Goal: Task Accomplishment & Management: Manage account settings

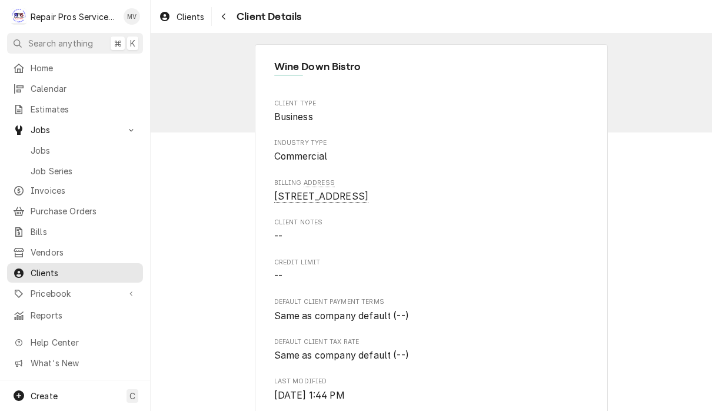
scroll to position [405, 0]
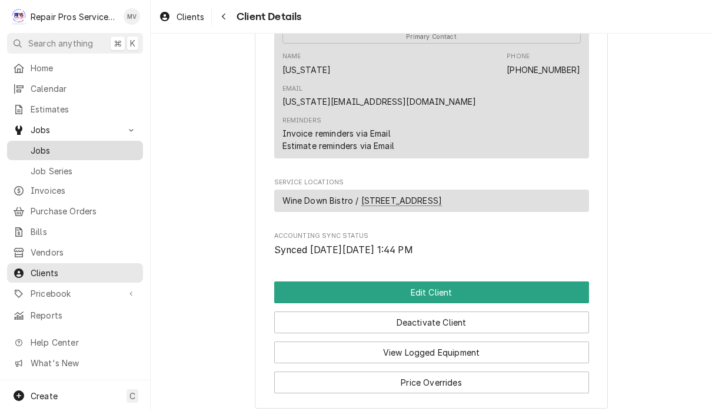
click at [38, 146] on span "Jobs" at bounding box center [84, 150] width 107 height 12
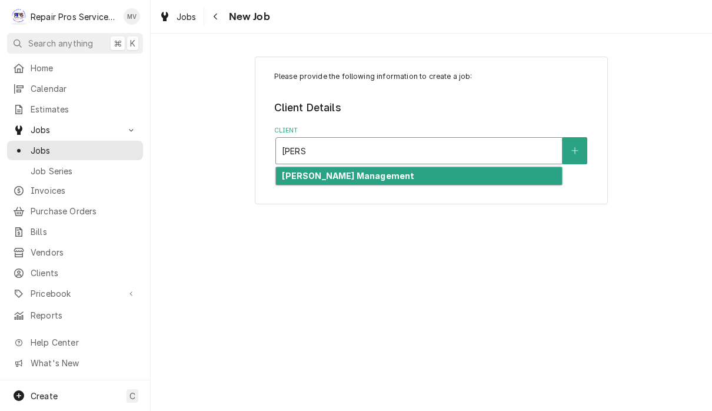
click at [434, 178] on div "[PERSON_NAME] Management" at bounding box center [419, 176] width 286 height 18
type input "smith"
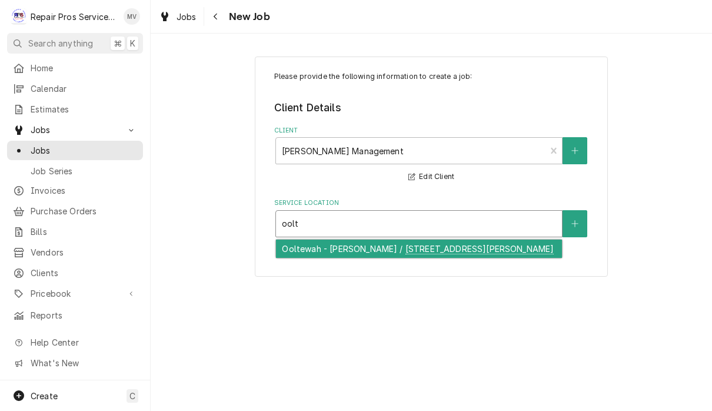
click at [422, 250] on div "Ooltewah - McDonald's / 9211 Lee Hwy, Ooltewah, TN 37363" at bounding box center [419, 249] width 286 height 18
type input "oolt"
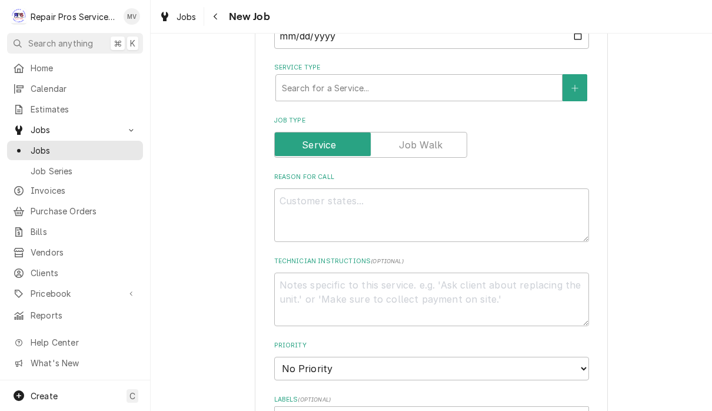
scroll to position [359, 0]
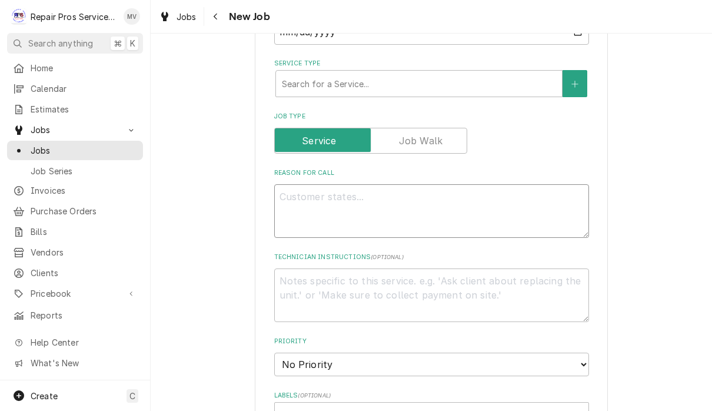
click at [297, 191] on textarea "Reason For Call" at bounding box center [431, 211] width 315 height 54
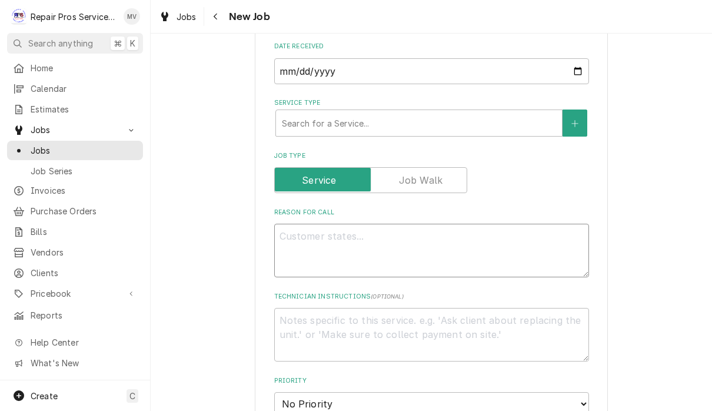
scroll to position [282, 0]
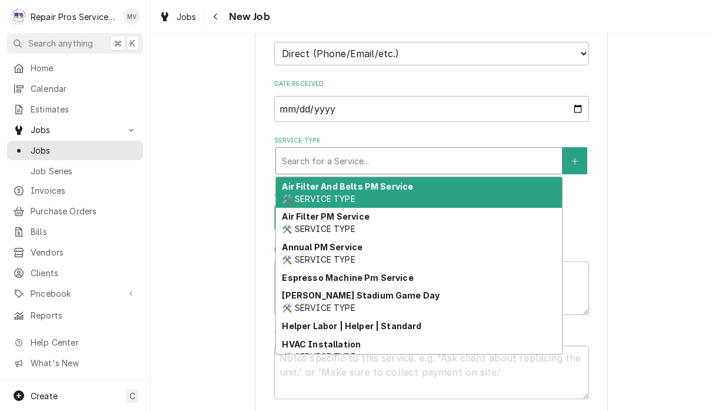
type textarea "x"
type input "d"
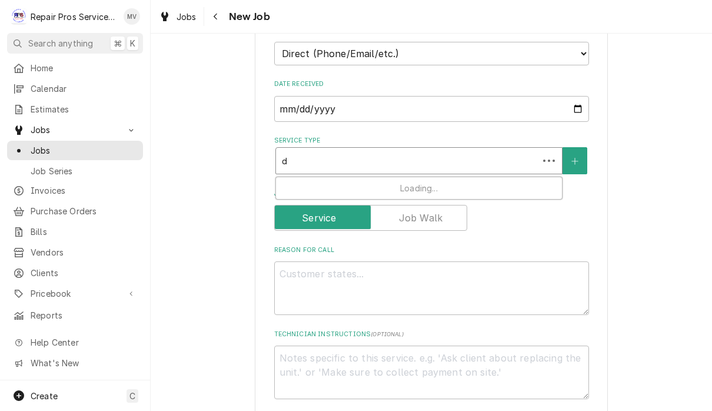
type textarea "x"
type input "di"
type textarea "x"
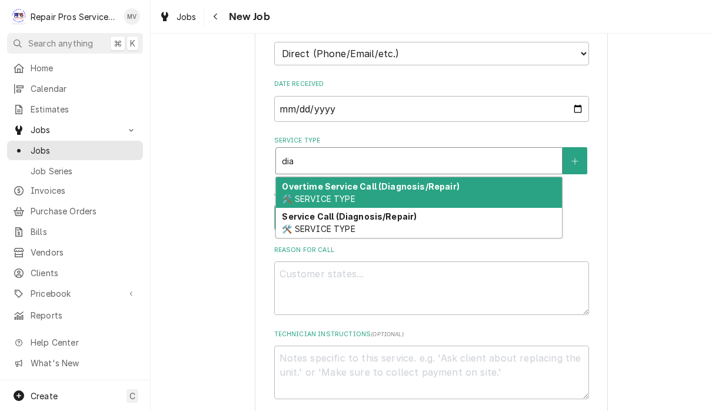
click at [399, 215] on strong "Service Call (Diagnosis/Repair)" at bounding box center [349, 216] width 135 height 10
type input "dia"
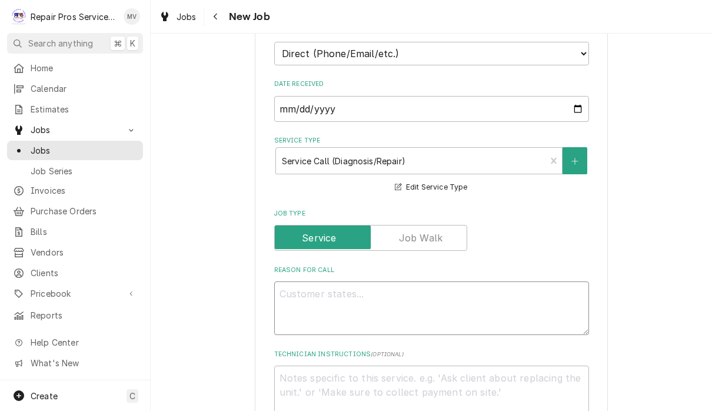
click at [313, 292] on textarea "Reason For Call" at bounding box center [431, 308] width 315 height 54
type textarea "x"
type textarea "C"
type textarea "x"
type textarea "Ch"
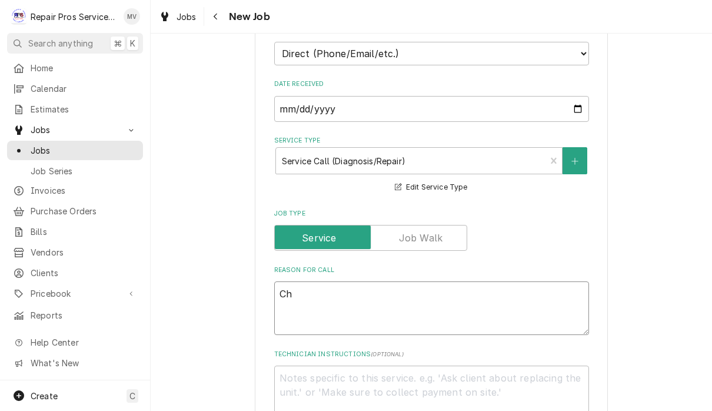
type textarea "x"
type textarea "Cha"
type textarea "x"
type textarea "Chan"
type textarea "x"
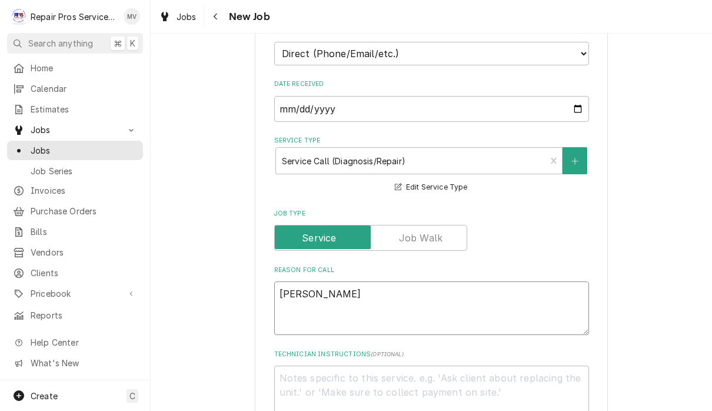
type textarea "Chang"
type textarea "x"
type textarea "Change"
type textarea "x"
type textarea "Change"
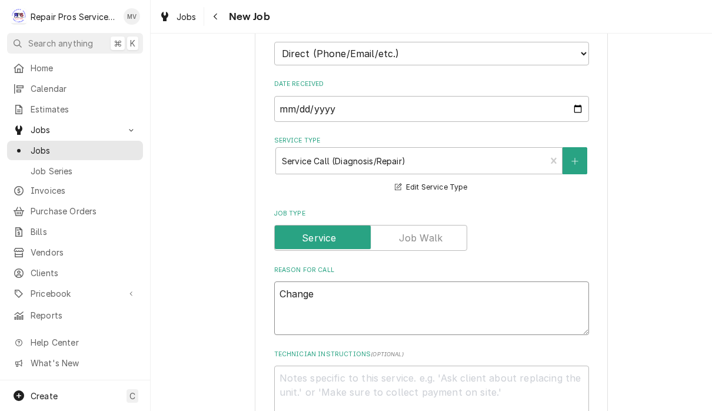
type textarea "x"
type textarea "Change"
type textarea "x"
type textarea "Chang"
type textarea "x"
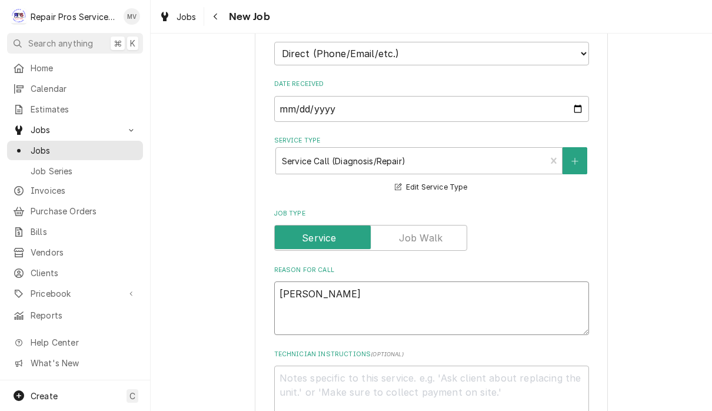
type textarea "Chan"
type textarea "x"
type textarea "Cha"
type textarea "x"
type textarea "Ch"
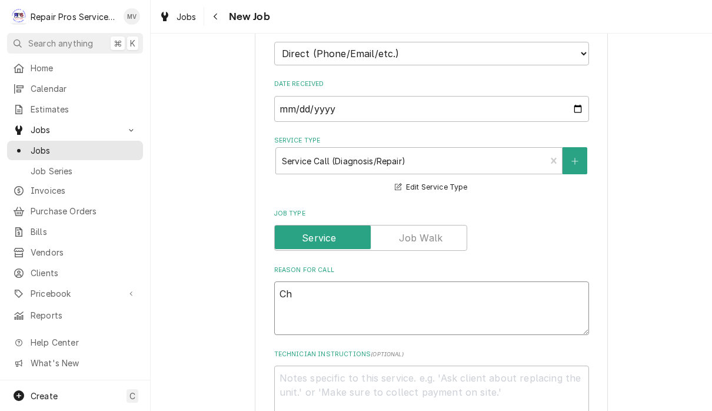
type textarea "x"
type textarea "C"
type textarea "x"
click at [358, 284] on textarea "Reason For Call" at bounding box center [431, 308] width 315 height 54
type textarea "x"
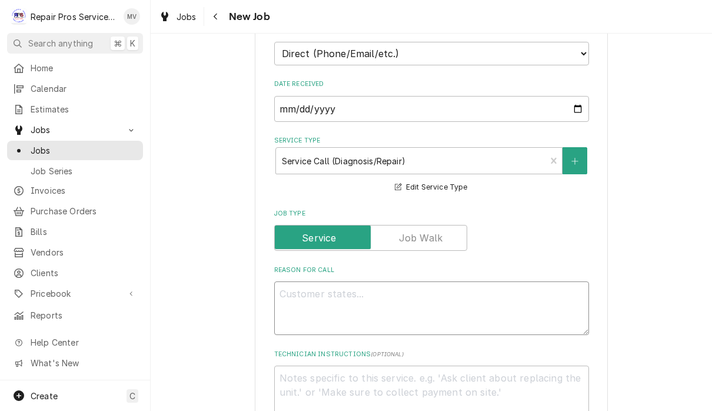
type textarea "R"
type textarea "x"
type textarea "Re"
type textarea "x"
type textarea "Rep"
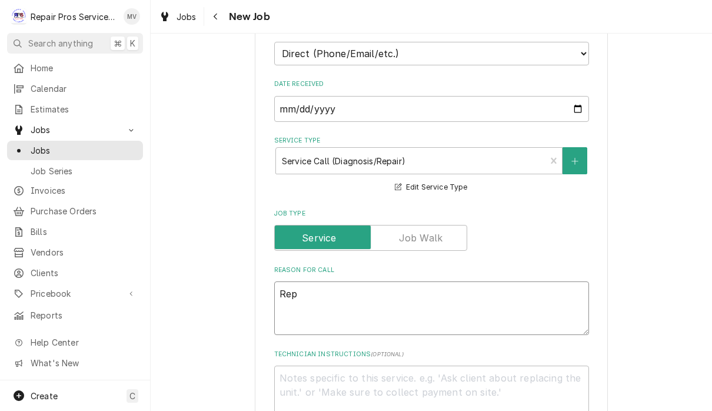
type textarea "x"
type textarea "Repl"
type textarea "x"
type textarea "Repla"
type textarea "x"
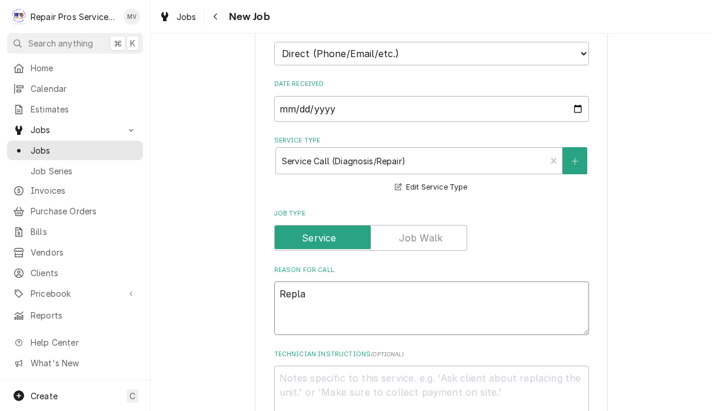
type textarea "Replac"
type textarea "x"
type textarea "Replacd"
type textarea "x"
type textarea "Replac"
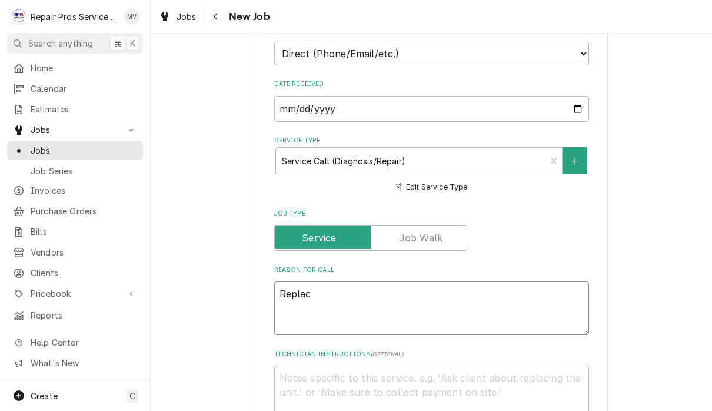
type textarea "x"
type textarea "Replace"
type textarea "x"
type textarea "Replace"
type textarea "x"
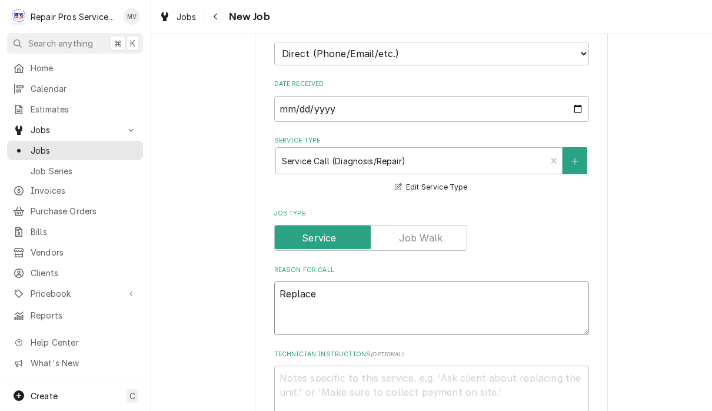
type textarea "Replace s"
type textarea "x"
type textarea "Replace su"
type textarea "x"
type textarea "Replace sup"
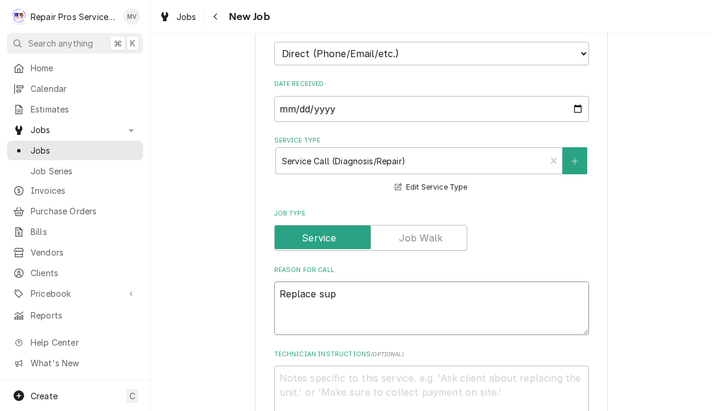
type textarea "x"
type textarea "Replace supp"
type textarea "x"
type textarea "Replace suppl"
type textarea "x"
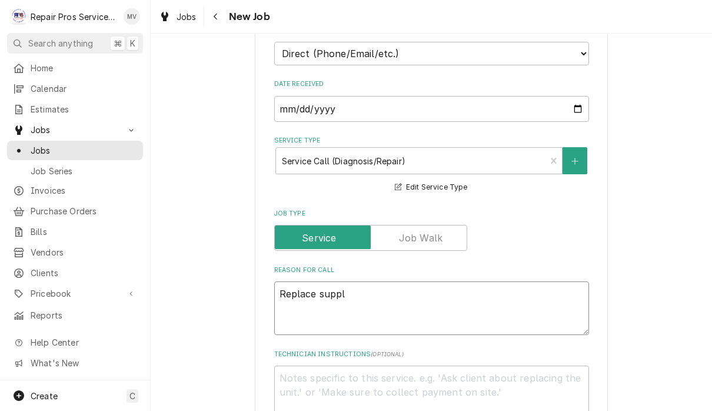
type textarea "Replace supply"
type textarea "x"
type textarea "Replace supply"
type textarea "x"
type textarea "Replace supply d"
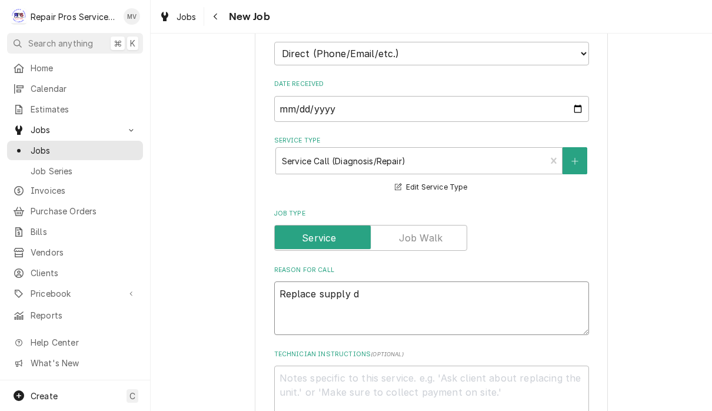
type textarea "x"
type textarea "Replace supply du"
type textarea "x"
type textarea "Replace supply duc"
type textarea "x"
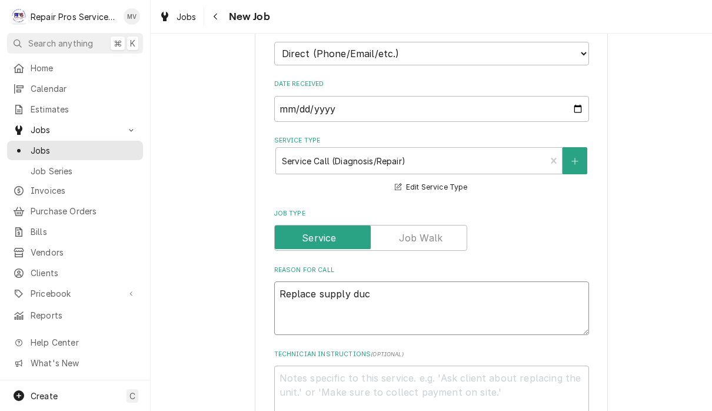
type textarea "Replace supply duct"
type textarea "x"
type textarea "Replace supply ducts"
type textarea "x"
type textarea "Replace supply ducts"
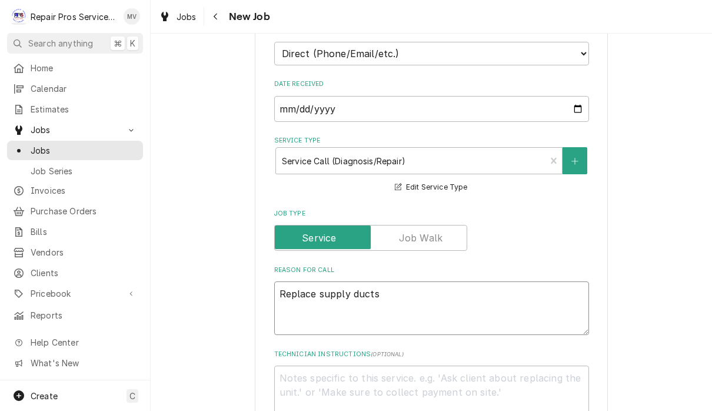
type textarea "x"
type textarea "Replace supply ducts w"
type textarea "x"
type textarea "Replace supply ducts wi"
type textarea "x"
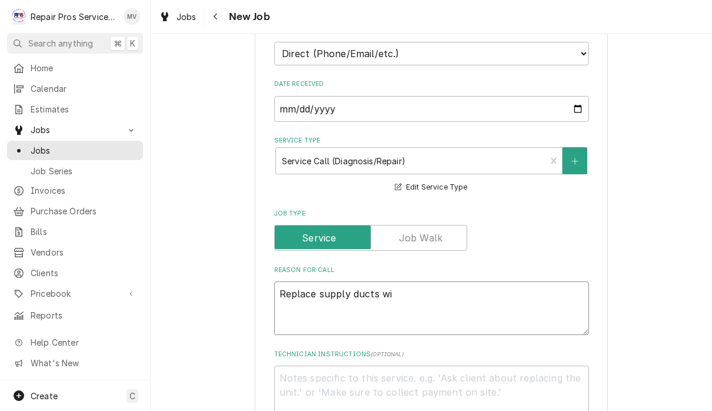
type textarea "Replace supply ducts wit"
type textarea "x"
type textarea "Replace supply ducts with"
type textarea "x"
type textarea "Replace supply ducts with"
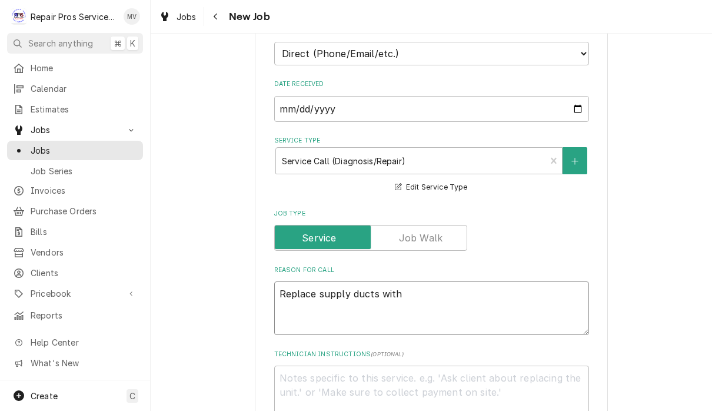
type textarea "x"
type textarea "Replace supply ducts with"
type textarea "x"
type textarea "Replace supply ducts wit"
type textarea "x"
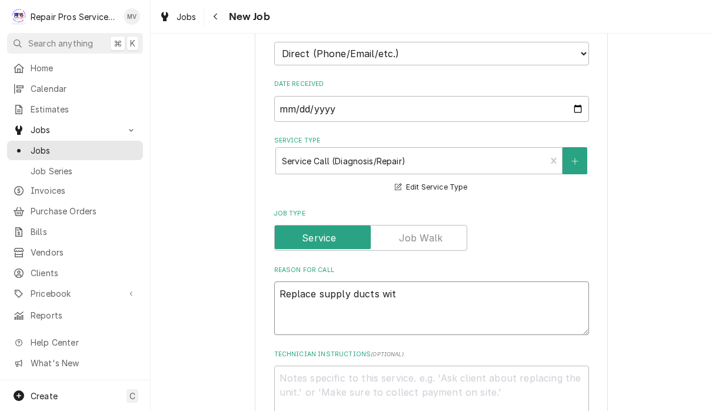
type textarea "Replace supply ducts wi"
type textarea "x"
type textarea "Replace supply ducts w"
type textarea "x"
type textarea "Replace supply ducts"
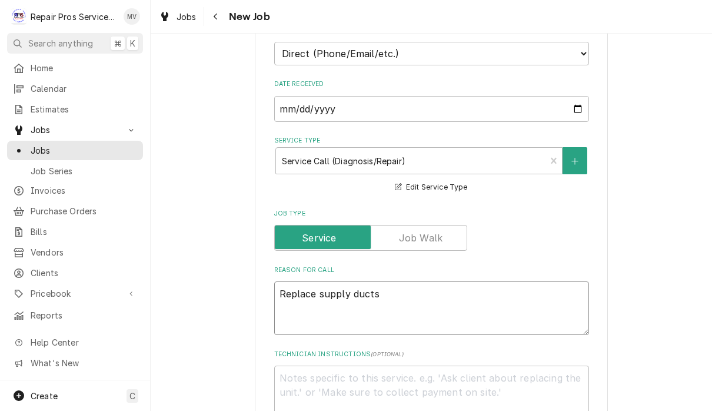
type textarea "x"
type textarea "Replace supply ducts th"
type textarea "x"
type textarea "Replace supply ducts tha"
type textarea "x"
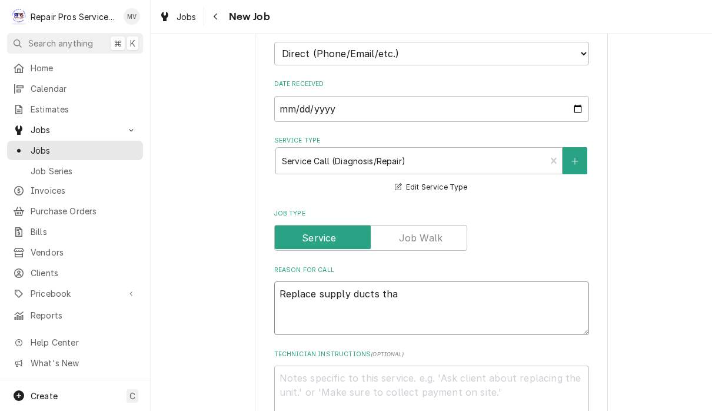
type textarea "Replace supply ducts that"
type textarea "x"
type textarea "Replace supply ducts that"
type textarea "x"
type textarea "Replace supply ducts that a"
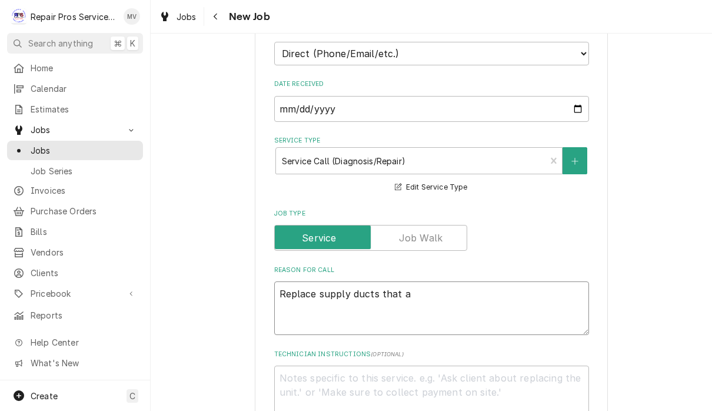
type textarea "x"
type textarea "Replace supply ducts that ar"
type textarea "x"
type textarea "Replace supply ducts that are"
type textarea "x"
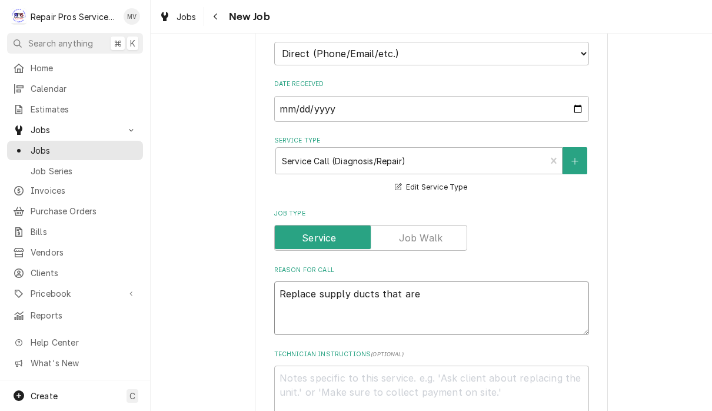
type textarea "Replace supply ducts that are"
type textarea "x"
type textarea "Replace supply ducts that are n"
type textarea "x"
type textarea "Replace supply ducts that are no"
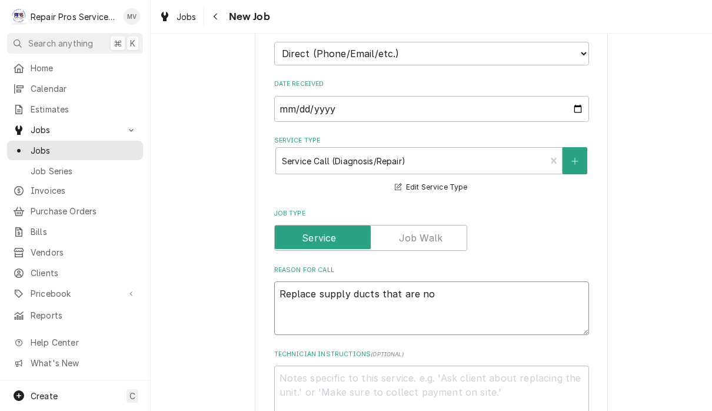
type textarea "x"
type textarea "Replace supply ducts that are not"
type textarea "x"
type textarea "Replace supply ducts that are not"
type textarea "x"
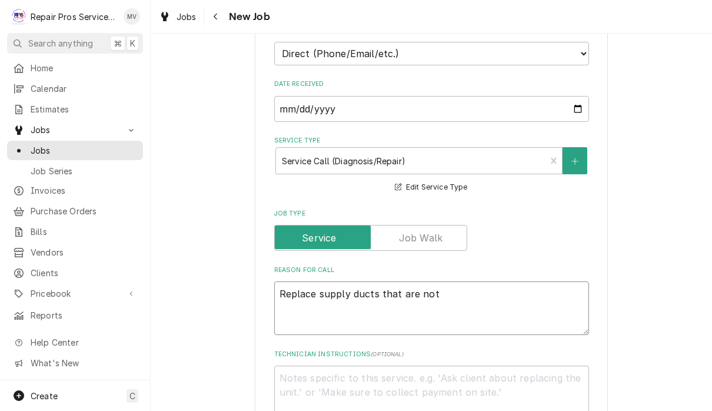
type textarea "Replace supply ducts that are not i"
type textarea "x"
type textarea "Replace supply ducts that are not in"
type textarea "x"
type textarea "Replace supply ducts that are not ins"
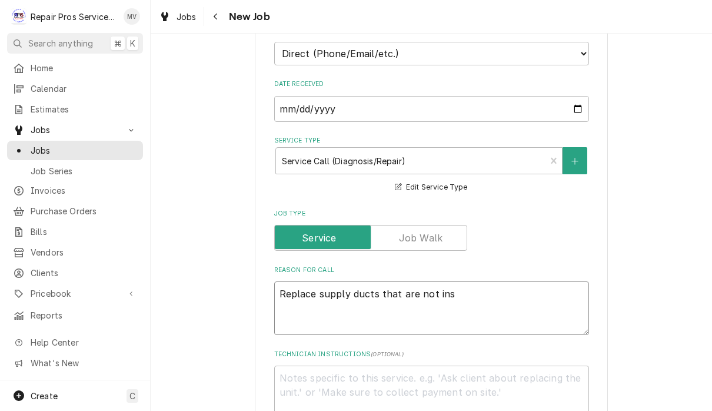
type textarea "x"
type textarea "Replace supply ducts that are not insu"
type textarea "x"
type textarea "Replace supply ducts that are not insul"
type textarea "x"
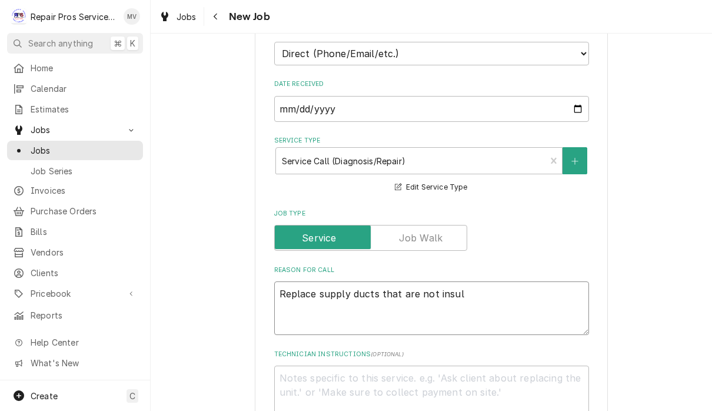
type textarea "Replace supply ducts that are not insula"
type textarea "x"
type textarea "Replace supply ducts that are not insulat"
type textarea "x"
type textarea "Replace supply ducts that are not insulate"
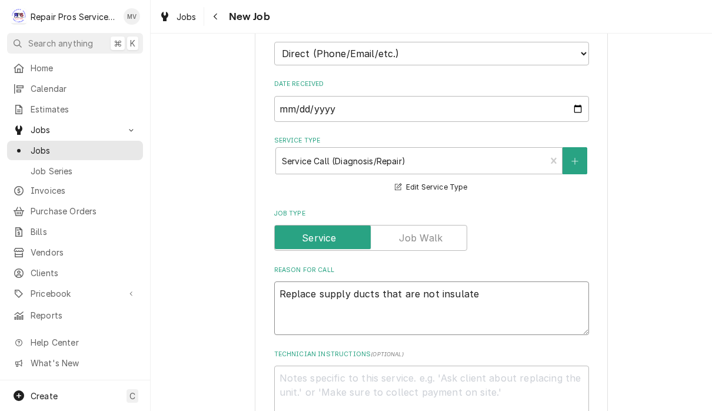
type textarea "x"
type textarea "Replace supply ducts that are not insulated"
type textarea "x"
type textarea "Replace supply ducts that are not insulated"
type textarea "x"
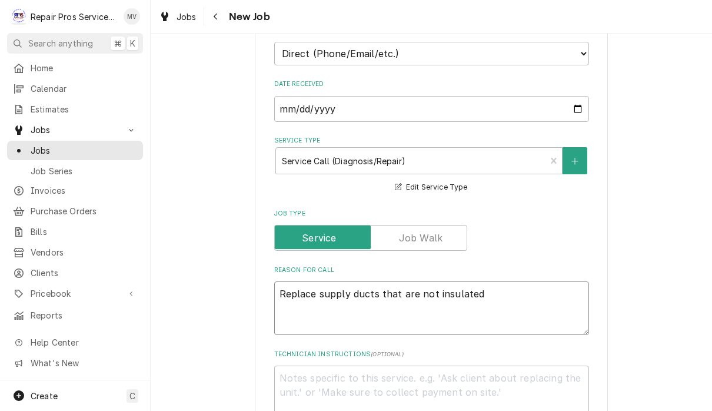
type textarea "Replace supply ducts that are not insulated w"
type textarea "x"
type textarea "Replace supply ducts that are not insulated wi"
type textarea "x"
type textarea "Replace supply ducts that are not insulated wit"
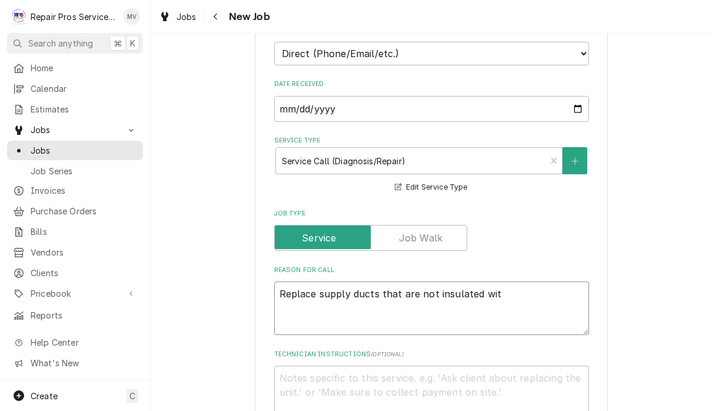
type textarea "x"
type textarea "Replace supply ducts that are not insulated with"
type textarea "x"
type textarea "Replace supply ducts that are not insulated with"
type textarea "x"
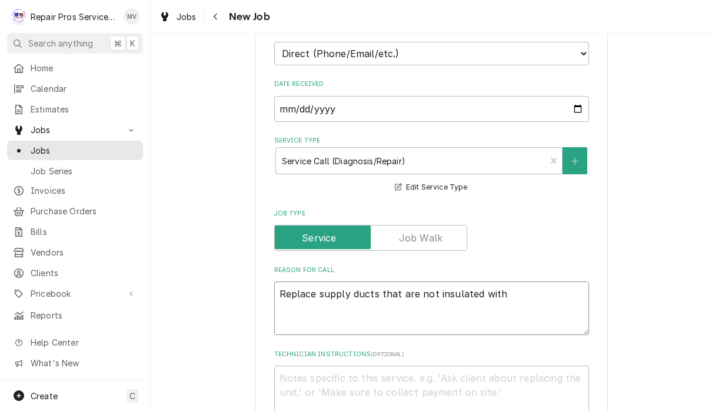
type textarea "Replace supply ducts that are not insulated with i"
type textarea "x"
type textarea "Replace supply ducts that are not insulated with in"
type textarea "x"
type textarea "Replace supply ducts that are not insulated with ins"
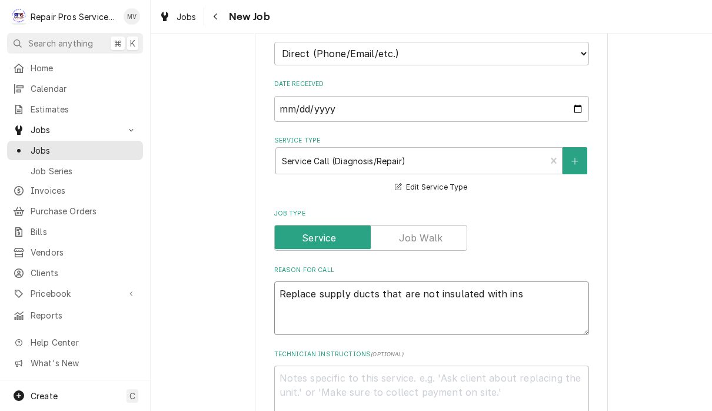
type textarea "x"
type textarea "Replace supply ducts that are not insulated with insu"
type textarea "x"
type textarea "Replace supply ducts that are not insulated with insul"
type textarea "x"
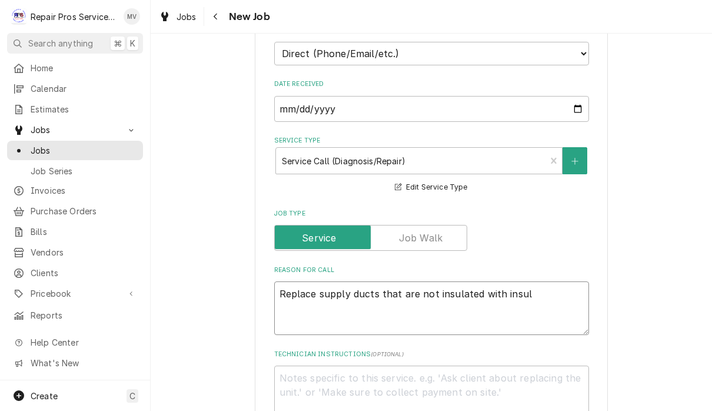
type textarea "Replace supply ducts that are not insulated with insula"
type textarea "x"
type textarea "Replace supply ducts that are not insulated with insulat"
type textarea "x"
type textarea "Replace supply ducts that are not insulated with insulate"
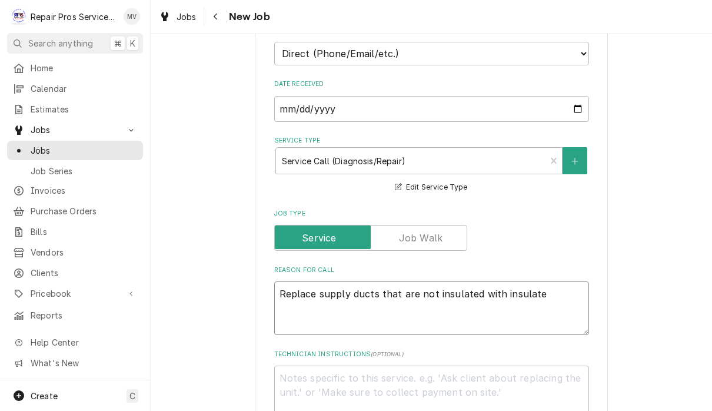
type textarea "x"
type textarea "Replace supply ducts that are not insulated with insulated"
type textarea "x"
type textarea "Replace supply ducts that are not insulated with insulated"
type textarea "x"
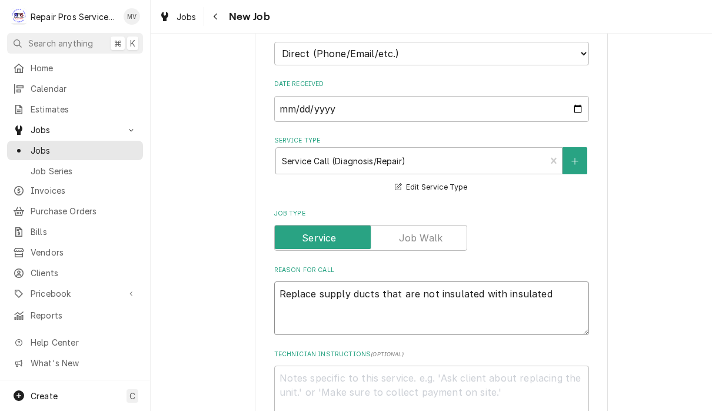
type textarea "Replace supply ducts that are not insulated with insulated o"
type textarea "x"
type textarea "Replace supply ducts that are not insulated with insulated on"
type textarea "x"
type textarea "Replace supply ducts that are not insulated with insulated one"
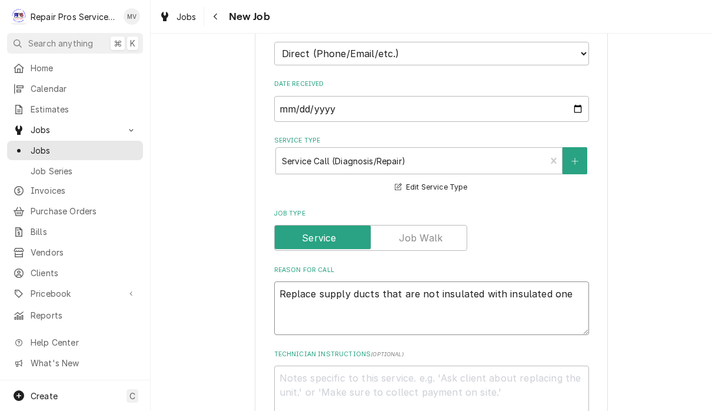
type textarea "x"
type textarea "Replace supply ducts that are not insulated with insulated ones"
type textarea "x"
type textarea "Replace supply ducts that are not insulated with insulated ones."
type textarea "x"
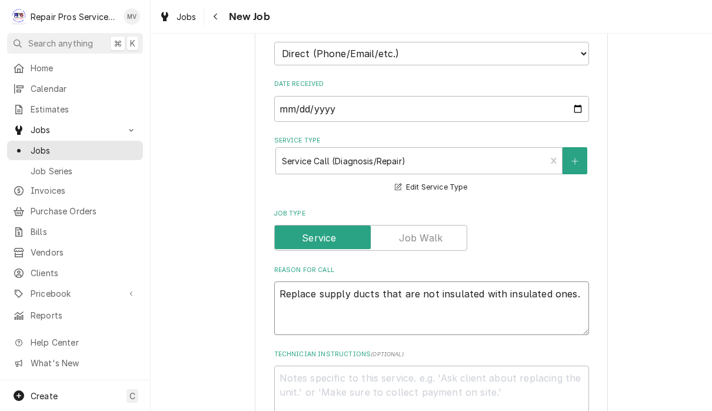
type textarea "Replace supply ducts that are not insulated with insulated ones."
type textarea "x"
type textarea "Replace supply ducts that are not insulated with insulated ones."
type textarea "x"
type textarea "Replace supply ducts that are not insulated with insulated ones."
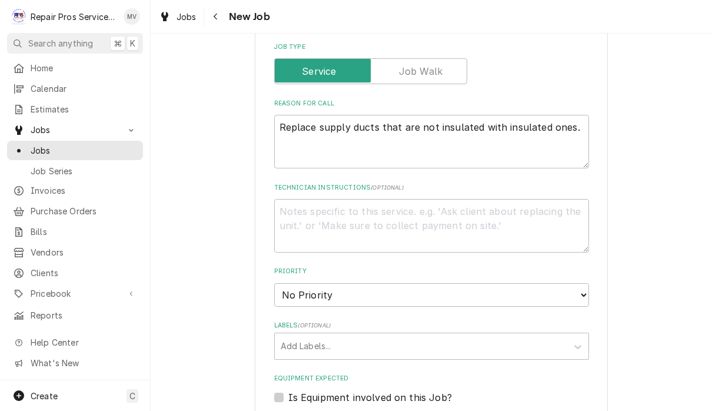
scroll to position [454, 0]
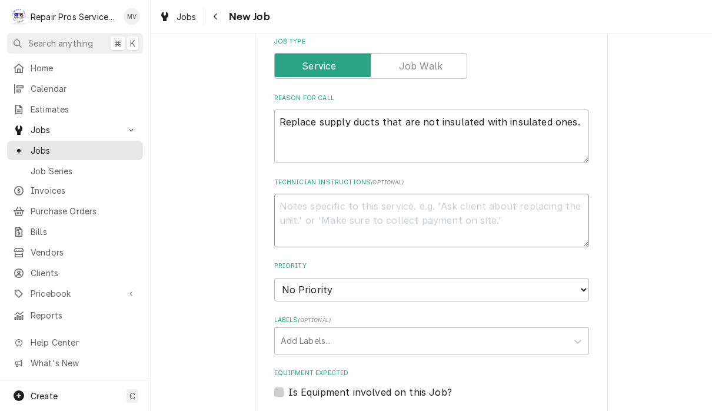
click at [430, 214] on textarea "Technician Instructions ( optional )" at bounding box center [431, 221] width 315 height 54
type textarea "x"
type textarea "W"
type textarea "x"
type textarea "We"
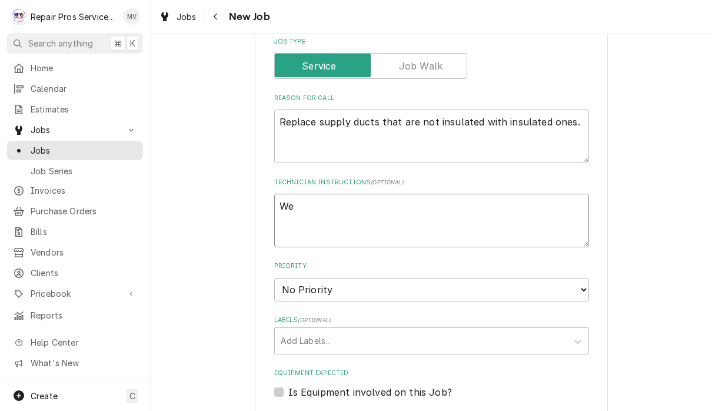
type textarea "x"
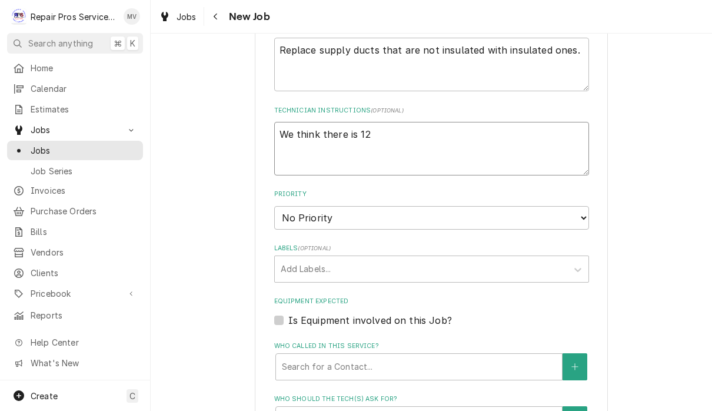
scroll to position [522, 0]
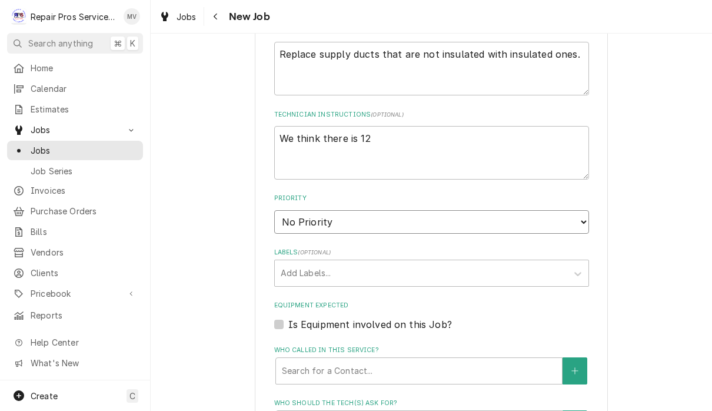
click at [544, 211] on select "No Priority Urgent High Medium Low" at bounding box center [431, 222] width 315 height 24
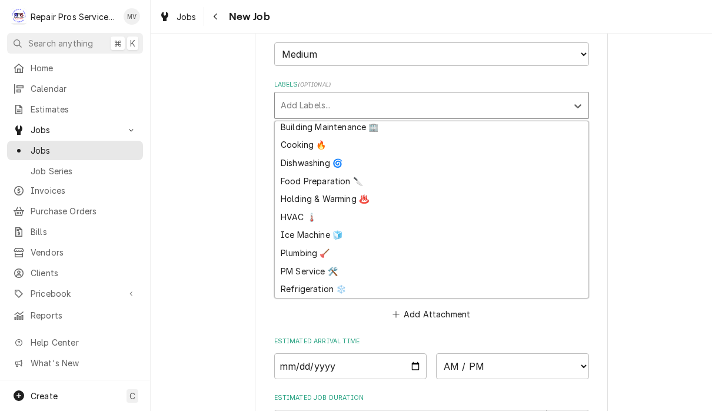
scroll to position [695, 0]
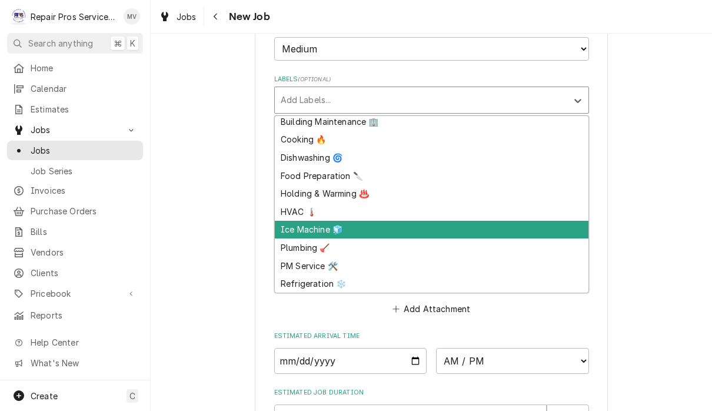
click at [300, 221] on div "Ice Machine 🧊" at bounding box center [432, 230] width 314 height 18
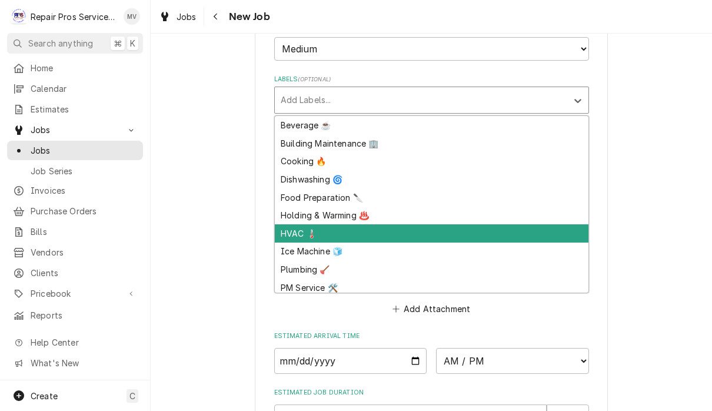
click at [304, 224] on div "HVAC 🌡️" at bounding box center [432, 233] width 314 height 18
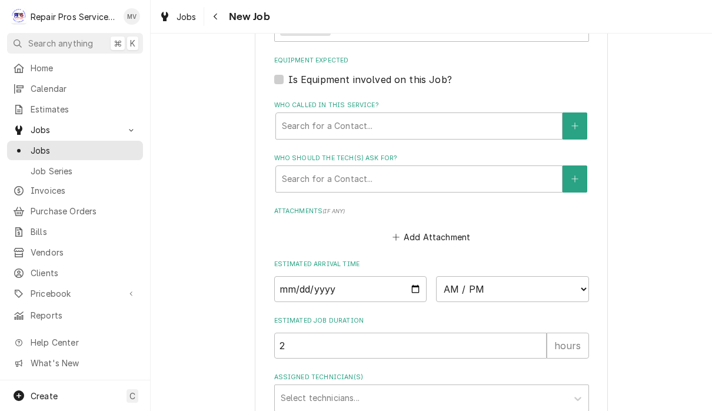
scroll to position [779, 0]
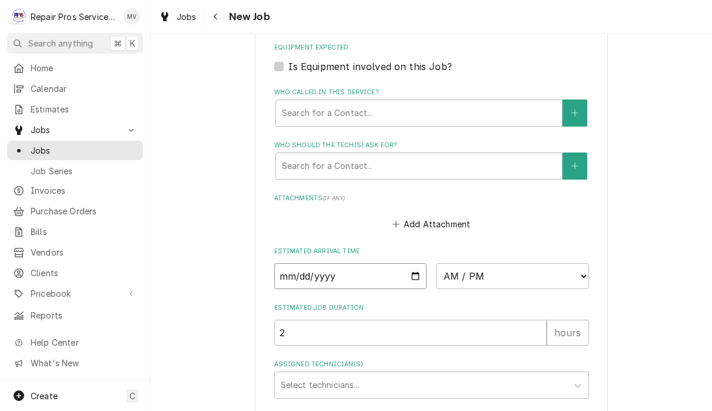
click at [298, 266] on input "Date" at bounding box center [350, 276] width 153 height 26
click at [451, 264] on select "AM / PM 6:00 AM 6:15 AM 6:30 AM 6:45 AM 7:00 AM 7:15 AM 7:30 AM 7:45 AM 8:00 AM…" at bounding box center [512, 276] width 153 height 26
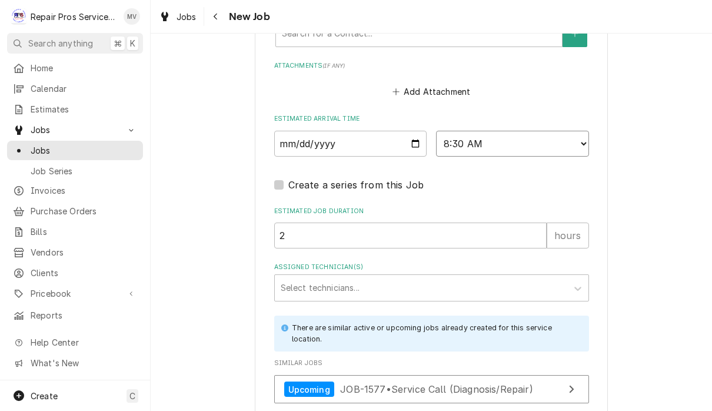
scroll to position [915, 0]
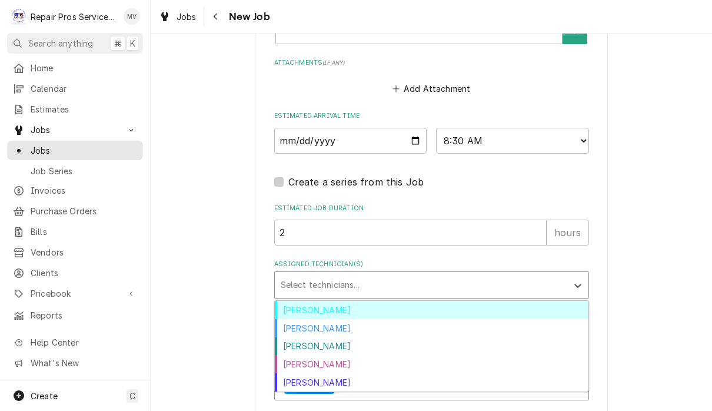
click at [334, 319] on div "[PERSON_NAME]" at bounding box center [432, 328] width 314 height 18
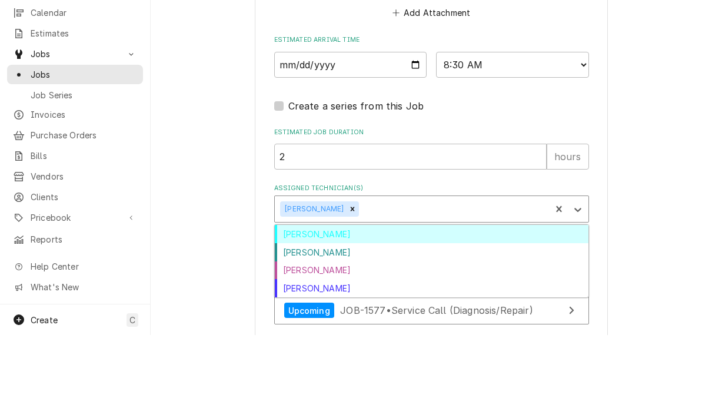
scroll to position [1, 0]
click at [339, 319] on div "[PERSON_NAME]" at bounding box center [432, 328] width 314 height 18
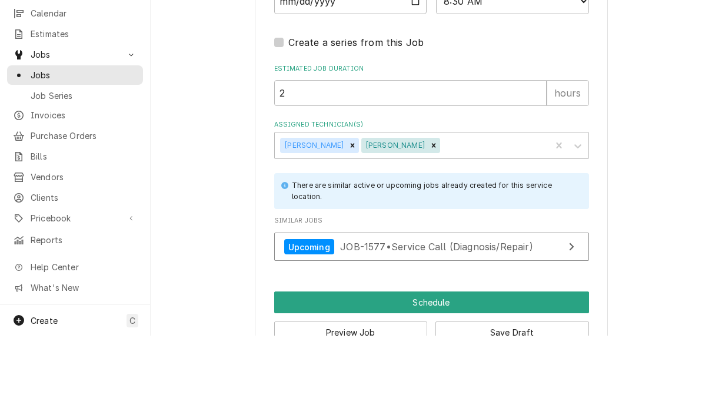
scroll to position [981, 0]
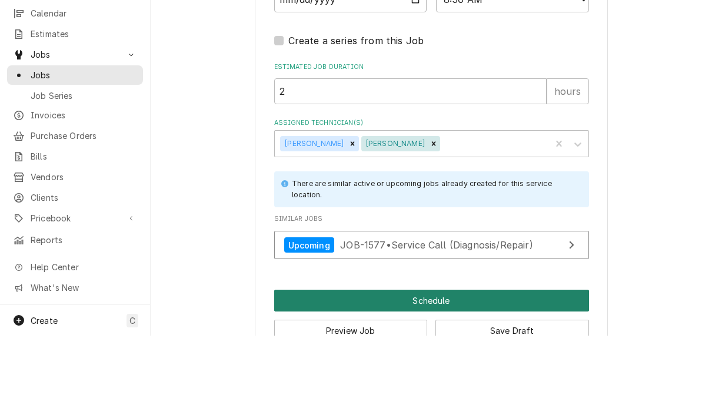
click at [460, 365] on button "Schedule" at bounding box center [431, 376] width 315 height 22
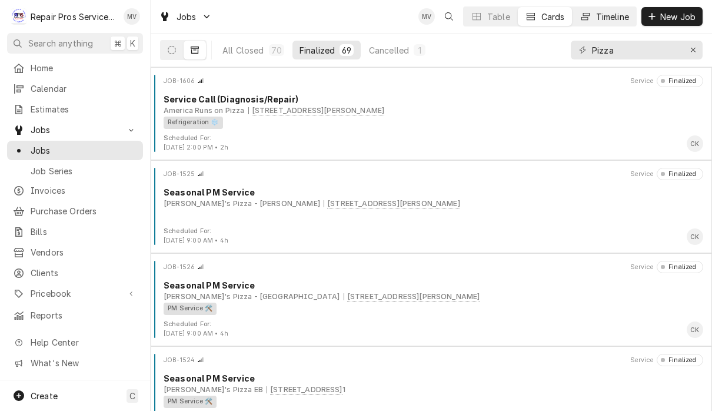
click at [602, 18] on div "Timeline" at bounding box center [612, 17] width 33 height 12
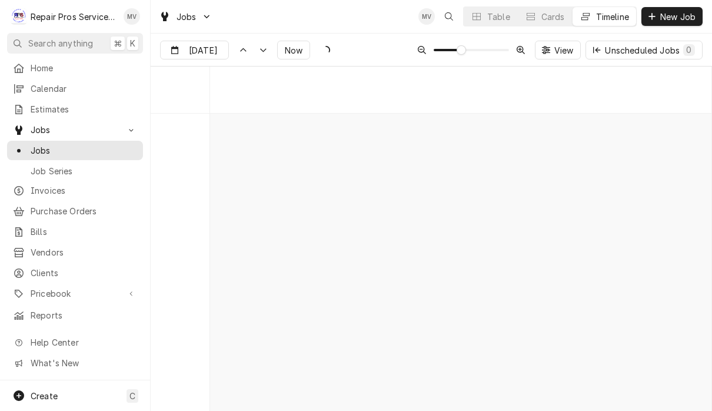
scroll to position [6346, 0]
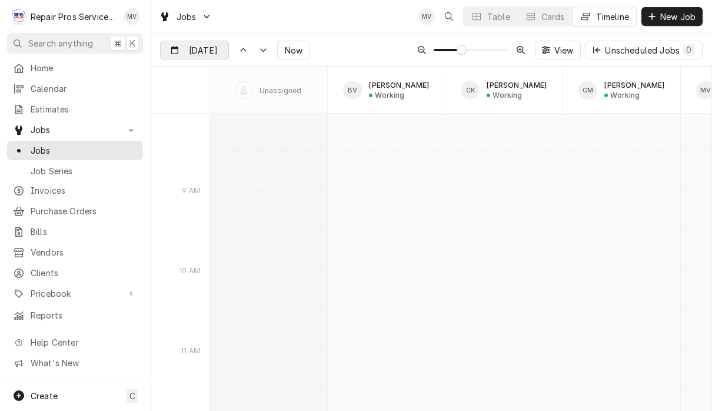
click at [202, 54] on input "Oct 3" at bounding box center [186, 52] width 51 height 23
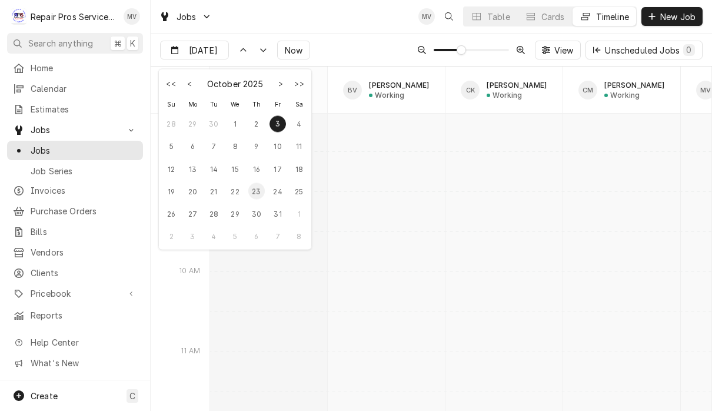
click at [255, 194] on div "23" at bounding box center [256, 191] width 16 height 16
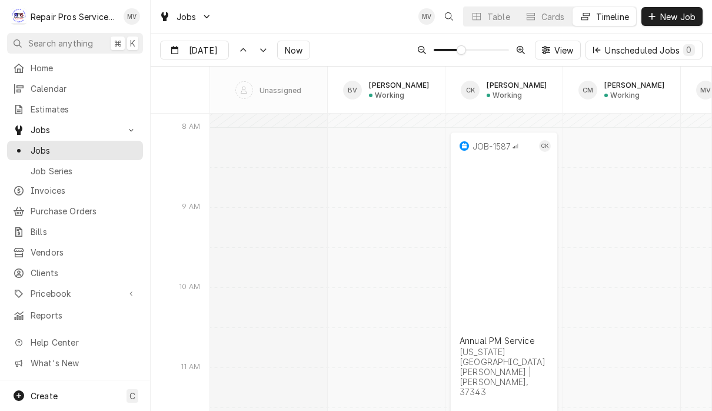
scroll to position [6570, 0]
click at [197, 50] on input "Oct 23" at bounding box center [186, 52] width 51 height 23
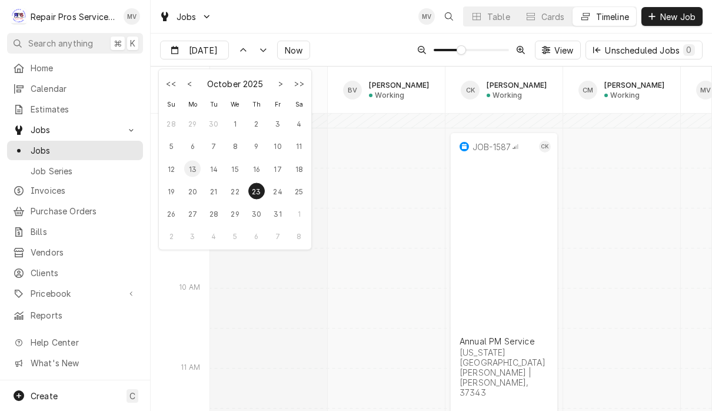
click at [195, 170] on div "13" at bounding box center [192, 168] width 16 height 16
type input "Oct 13"
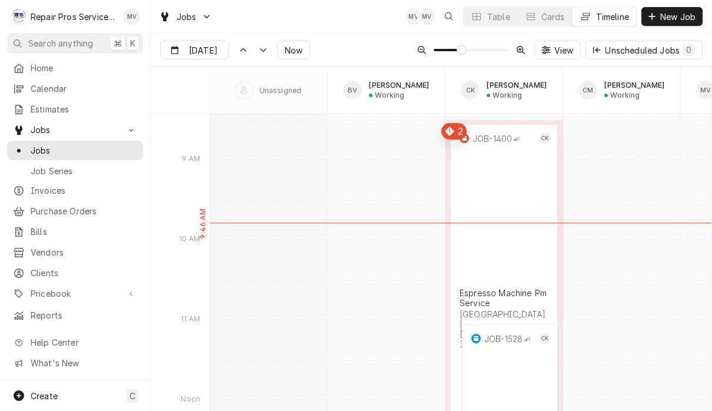
scroll to position [6237, 0]
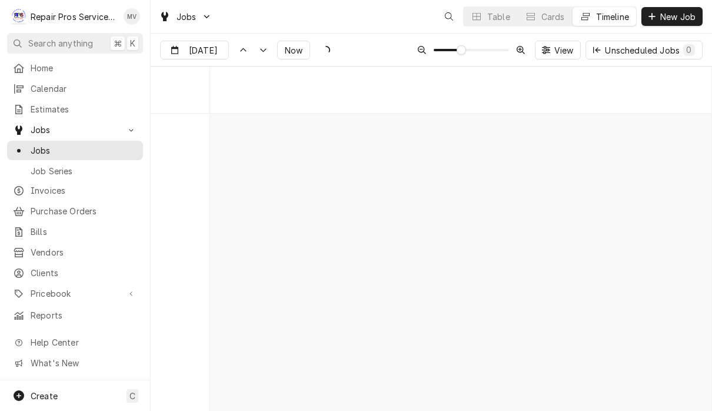
scroll to position [6354, 0]
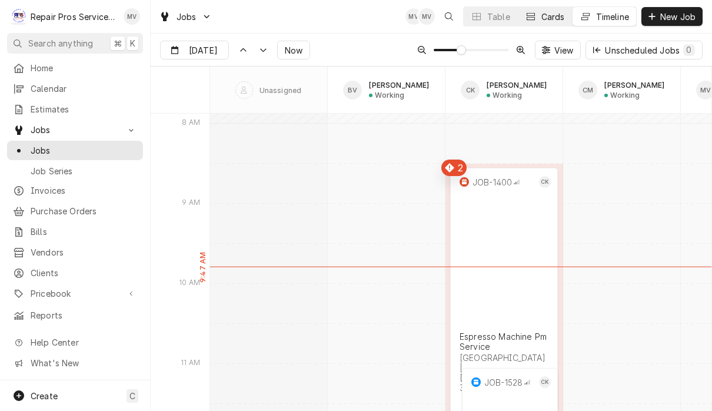
click at [549, 17] on div "Cards" at bounding box center [554, 17] width 24 height 12
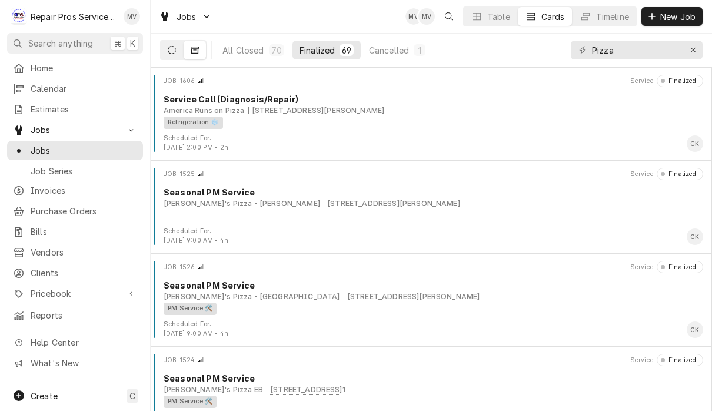
click at [171, 50] on icon "Dynamic Content Wrapper" at bounding box center [172, 50] width 8 height 8
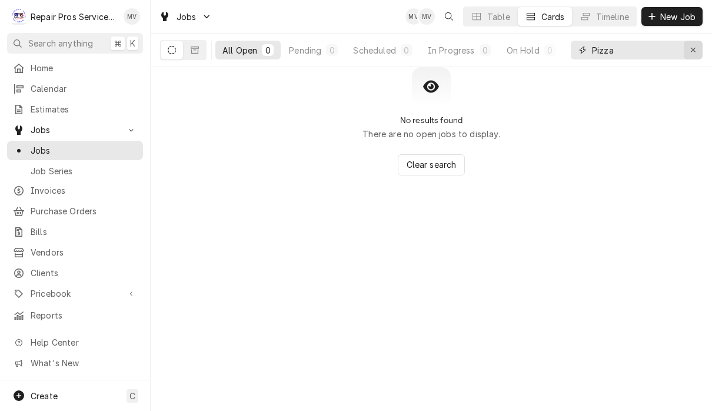
click at [695, 52] on icon "Erase input" at bounding box center [693, 50] width 6 height 8
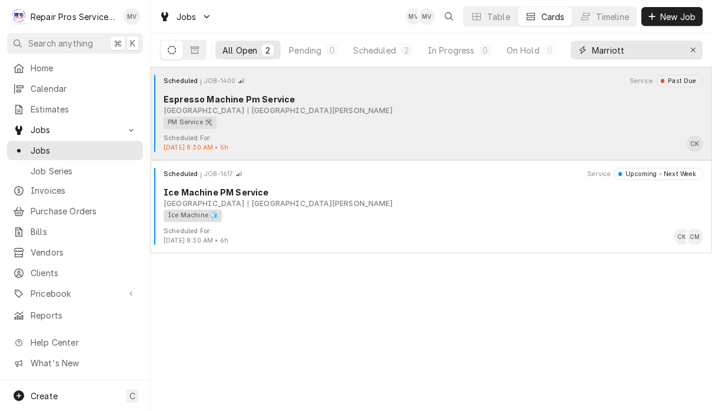
type input "Marriott"
click at [502, 127] on div "PM Service 🛠️" at bounding box center [430, 123] width 532 height 12
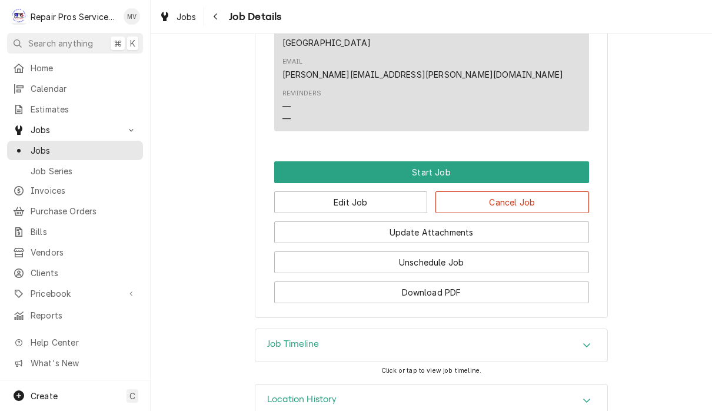
scroll to position [671, 0]
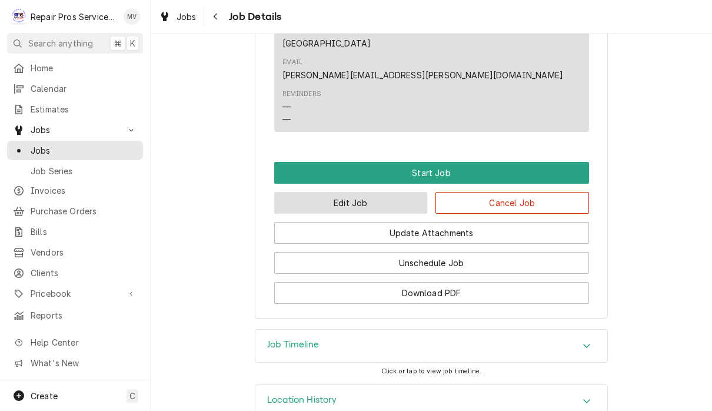
click at [366, 192] on button "Edit Job" at bounding box center [351, 203] width 154 height 22
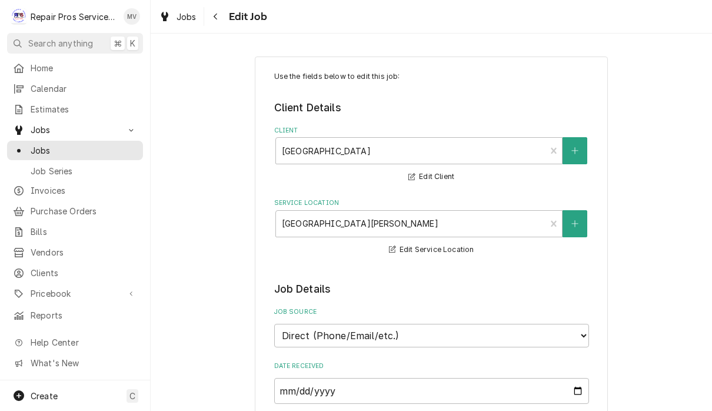
type textarea "x"
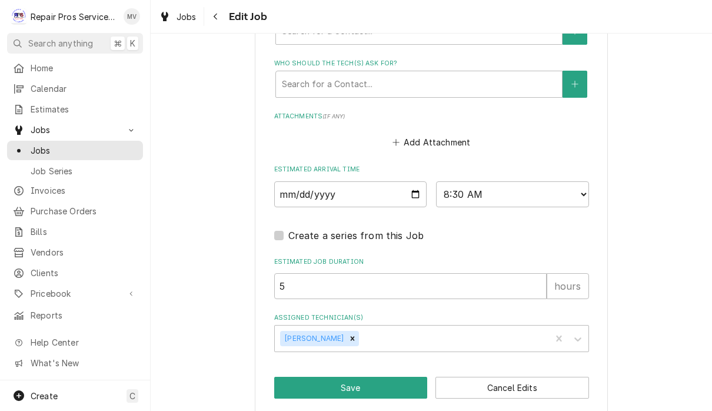
scroll to position [861, 0]
click at [331, 182] on input "[DATE]" at bounding box center [350, 195] width 153 height 26
type input "[DATE]"
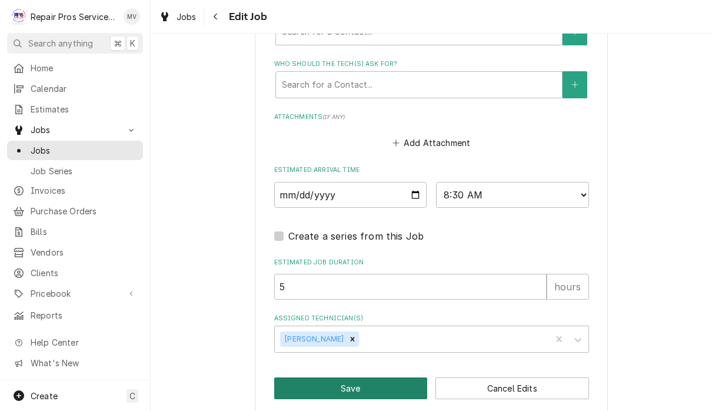
click at [366, 377] on button "Save" at bounding box center [351, 388] width 154 height 22
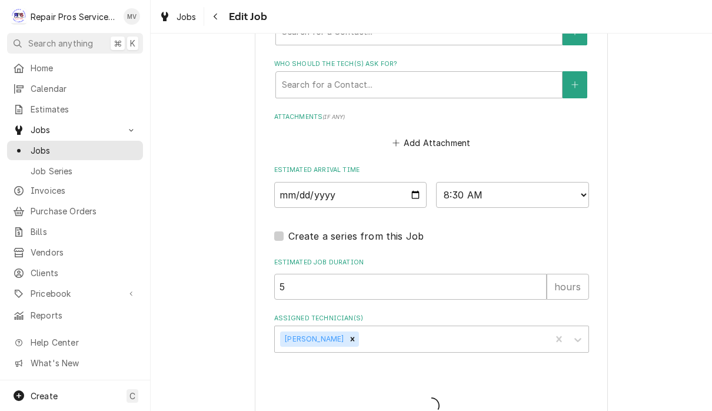
type textarea "x"
click at [182, 21] on span "Jobs" at bounding box center [187, 17] width 20 height 12
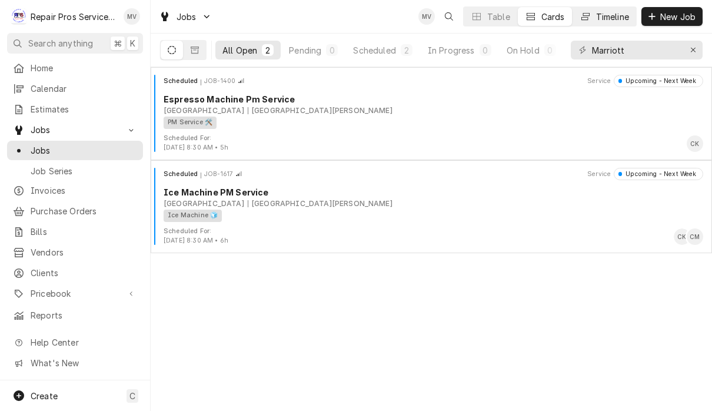
click at [609, 7] on button "Timeline" at bounding box center [605, 16] width 64 height 19
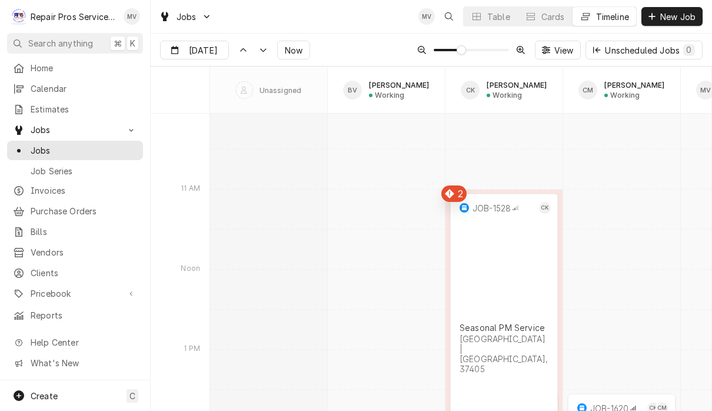
scroll to position [6512, 0]
type input "Oct 14"
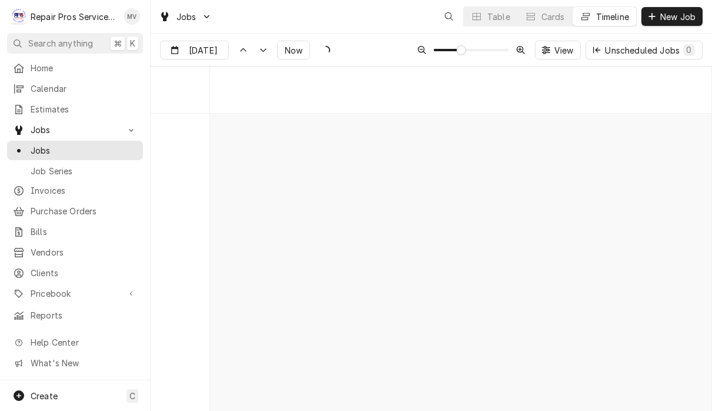
scroll to position [6352, 0]
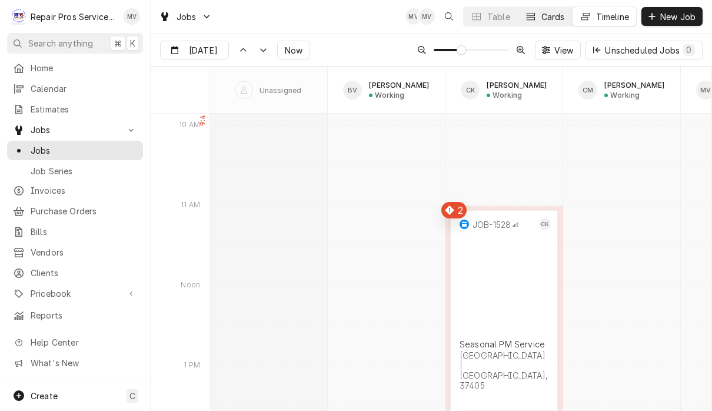
click at [547, 12] on div "Cards" at bounding box center [554, 17] width 24 height 12
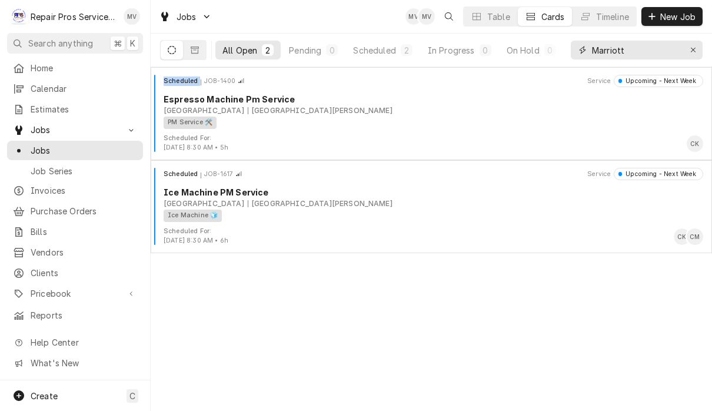
click at [667, 54] on input "Marriott" at bounding box center [636, 50] width 88 height 19
click at [698, 50] on div "Erase input" at bounding box center [694, 50] width 12 height 12
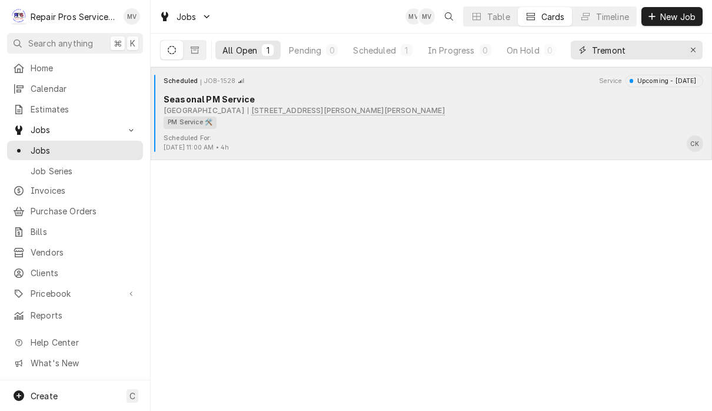
type input "Tremont"
click at [498, 136] on div "Scheduled For: [DATE] 11:00 AM • 4h CK" at bounding box center [431, 143] width 552 height 19
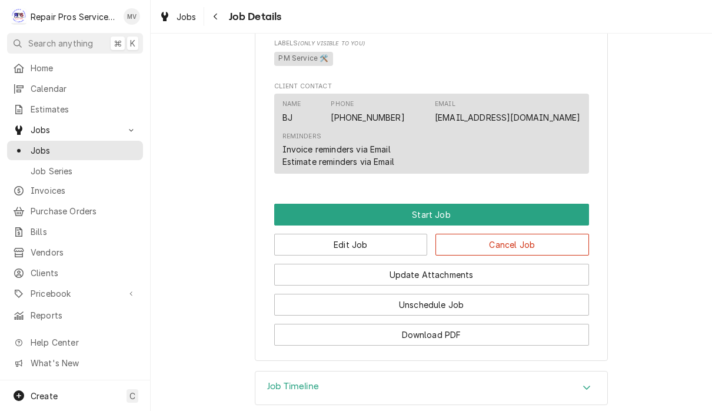
scroll to position [600, 0]
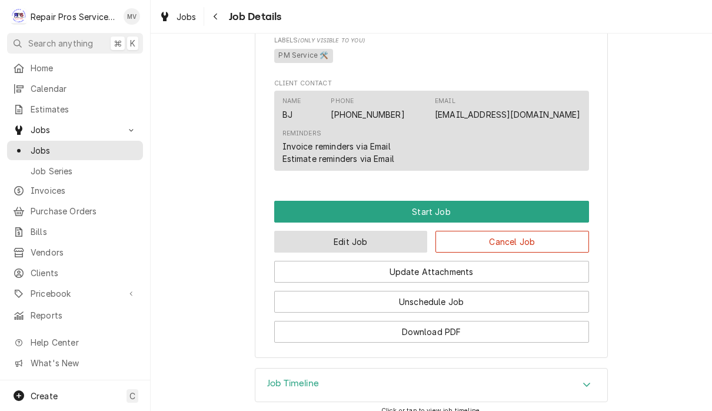
click at [368, 245] on button "Edit Job" at bounding box center [351, 242] width 154 height 22
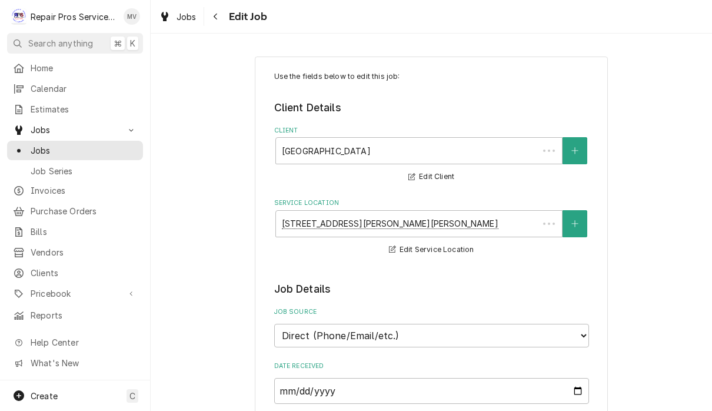
type textarea "x"
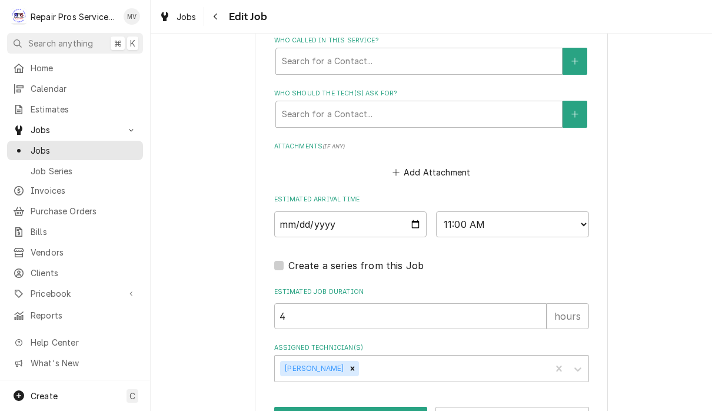
scroll to position [852, 0]
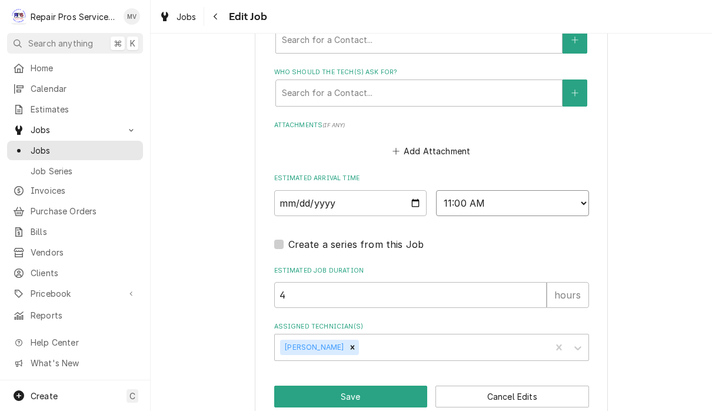
click at [449, 190] on select "AM / PM 6:00 AM 6:15 AM 6:30 AM 6:45 AM 7:00 AM 7:15 AM 7:30 AM 7:45 AM 8:00 AM…" at bounding box center [512, 203] width 153 height 26
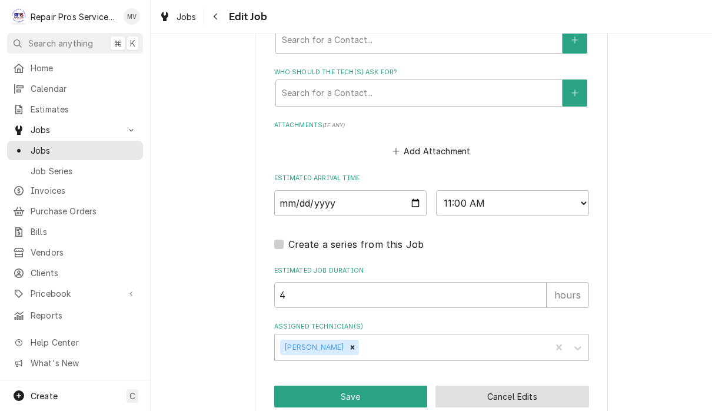
click at [549, 386] on button "Cancel Edits" at bounding box center [513, 397] width 154 height 22
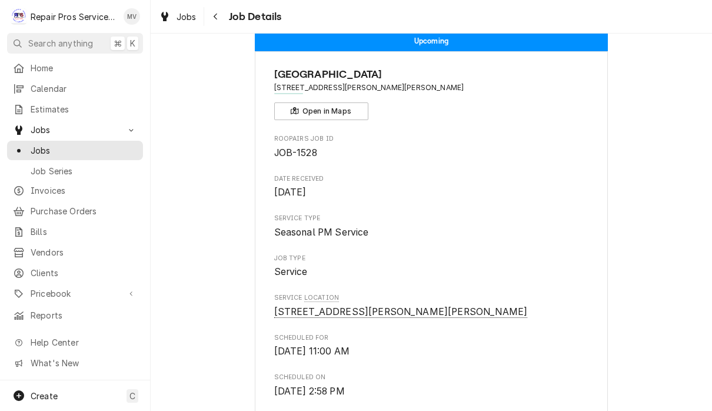
scroll to position [24, 0]
click at [181, 19] on span "Jobs" at bounding box center [187, 17] width 20 height 12
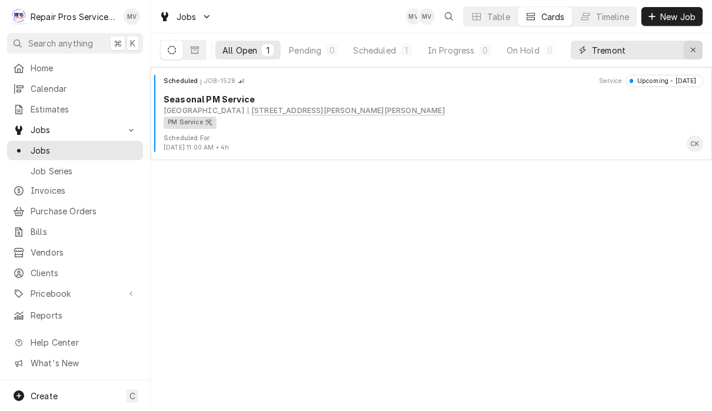
click at [690, 48] on icon "Erase input" at bounding box center [693, 50] width 6 height 8
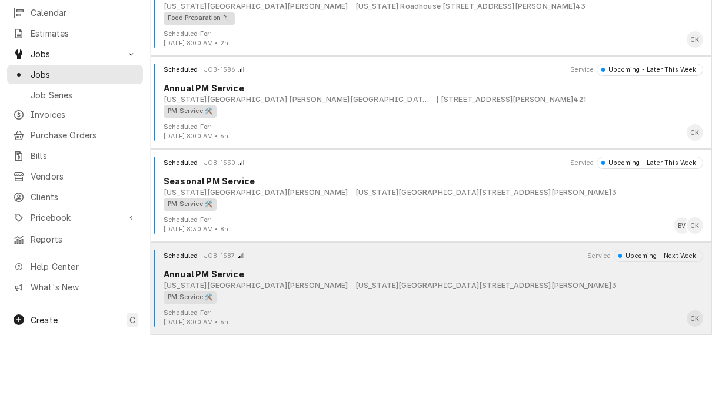
scroll to position [1, 0]
type input "Texas"
click at [509, 367] on div "PM Service 🛠️" at bounding box center [430, 373] width 532 height 12
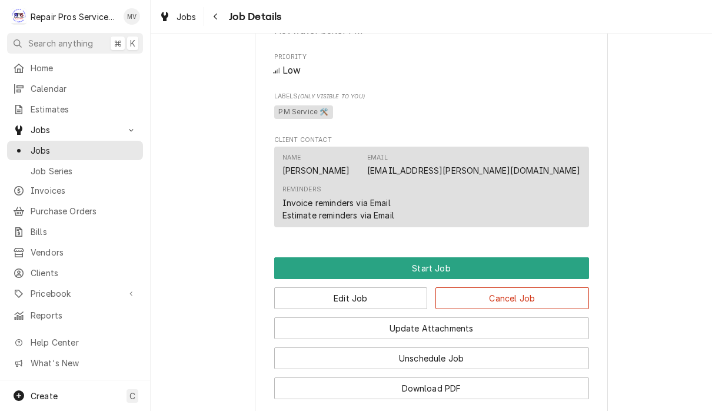
scroll to position [560, 0]
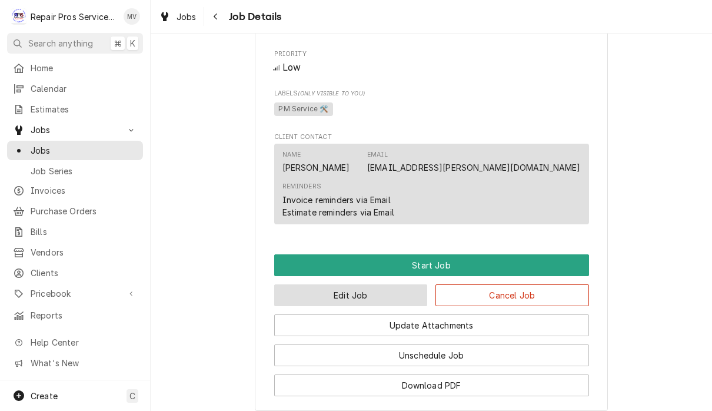
click at [368, 284] on button "Edit Job" at bounding box center [351, 295] width 154 height 22
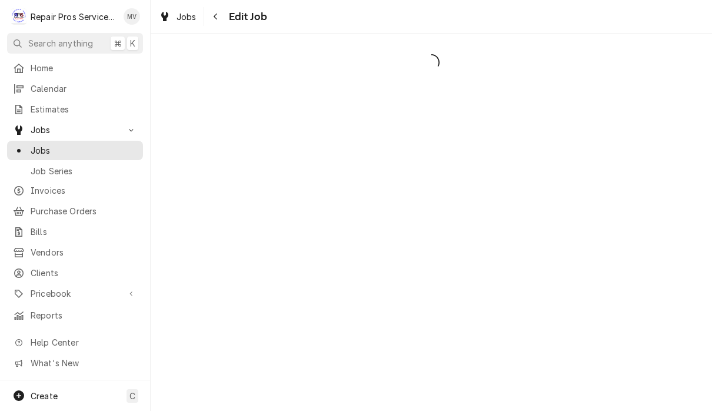
click at [353, 285] on div "Dynamic Content Wrapper" at bounding box center [432, 222] width 562 height 377
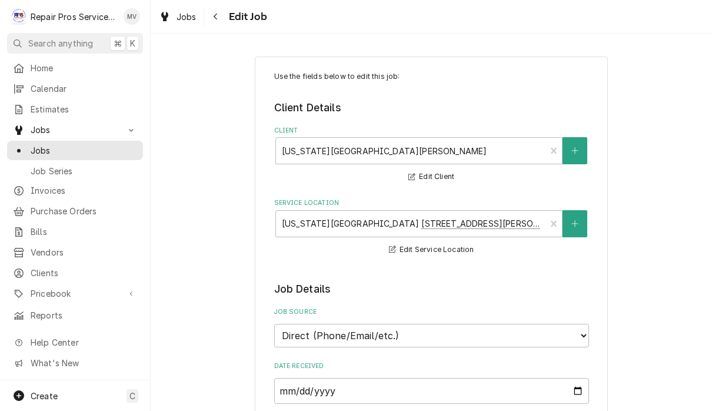
type textarea "x"
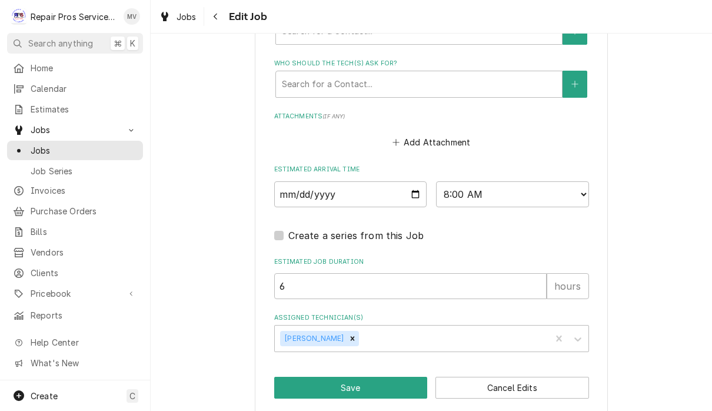
scroll to position [861, 0]
click at [368, 182] on input "2025-10-23" at bounding box center [350, 195] width 153 height 26
click at [363, 182] on input "2025-10-23" at bounding box center [350, 195] width 153 height 26
type input "2025-10-13"
type textarea "x"
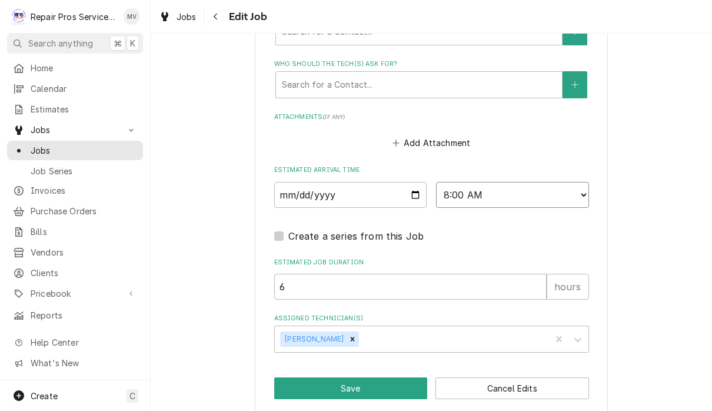
click at [450, 184] on select "AM / PM 6:00 AM 6:15 AM 6:30 AM 6:45 AM 7:00 AM 7:15 AM 7:30 AM 7:45 AM 8:00 AM…" at bounding box center [512, 195] width 153 height 26
select select "14:00:00"
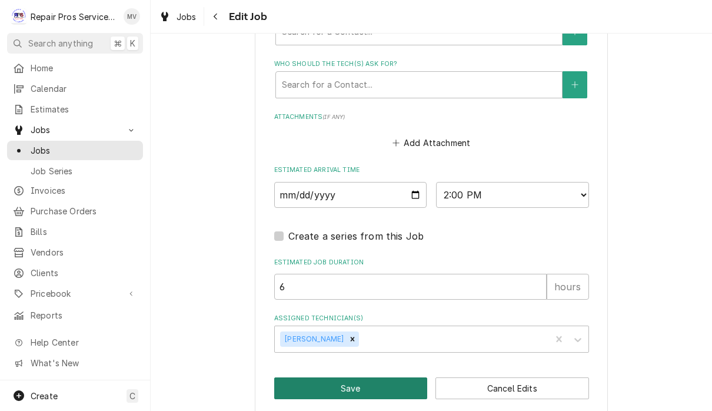
click at [363, 378] on button "Save" at bounding box center [351, 388] width 154 height 22
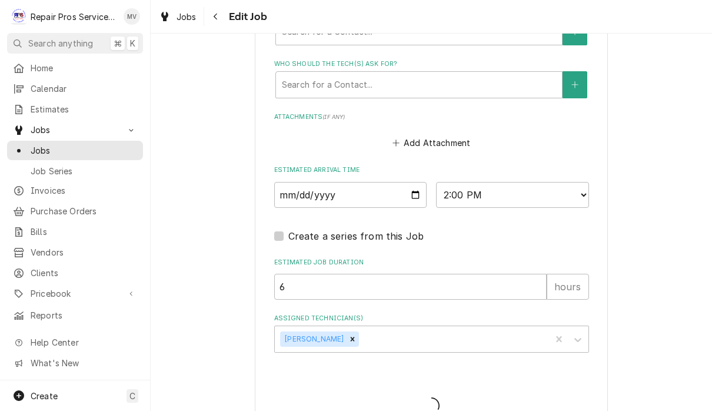
type textarea "x"
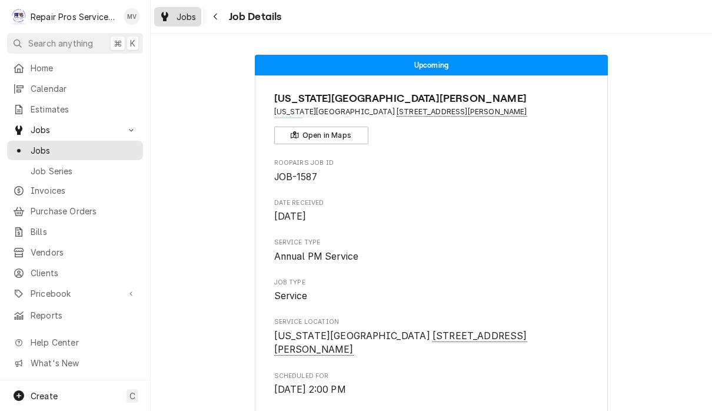
click at [169, 15] on div "Dynamic Content Wrapper" at bounding box center [165, 16] width 12 height 14
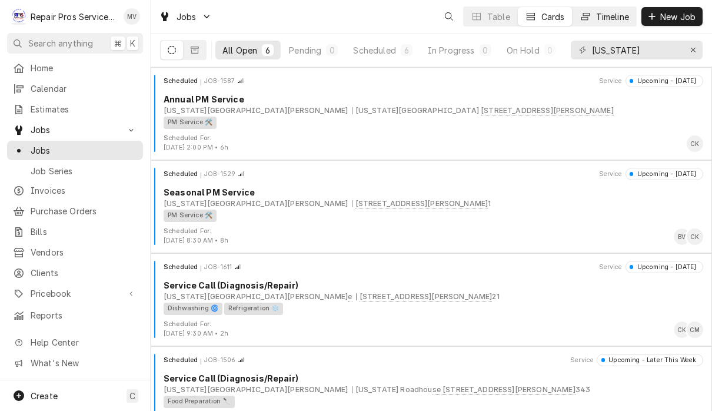
click at [612, 16] on div "Timeline" at bounding box center [612, 17] width 33 height 12
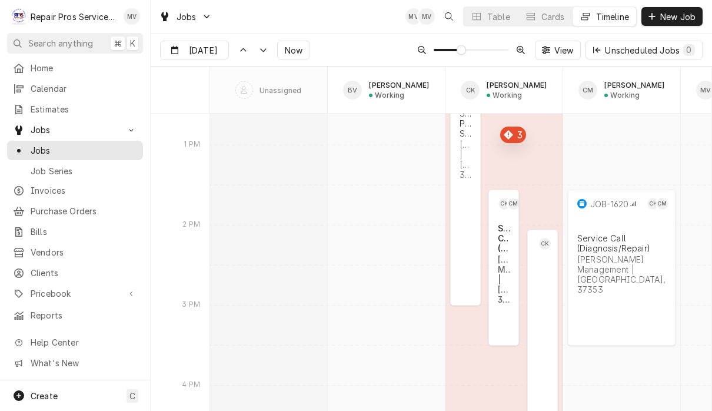
scroll to position [6573, 0]
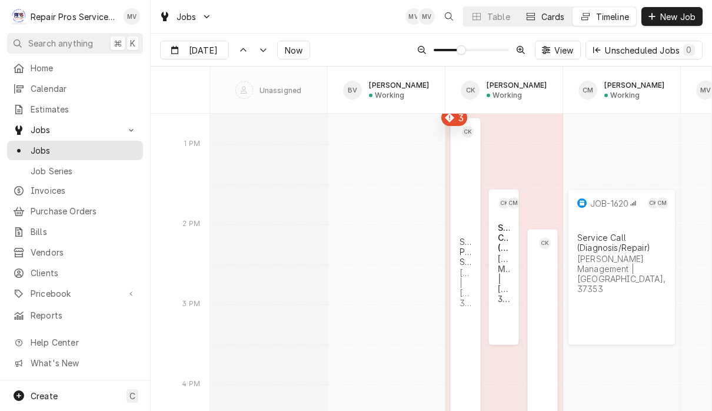
click at [543, 22] on button "Cards" at bounding box center [545, 16] width 54 height 19
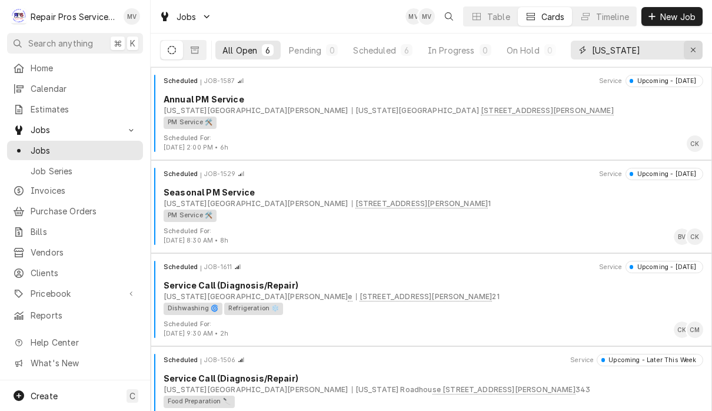
click at [690, 52] on icon "Erase input" at bounding box center [693, 50] width 6 height 8
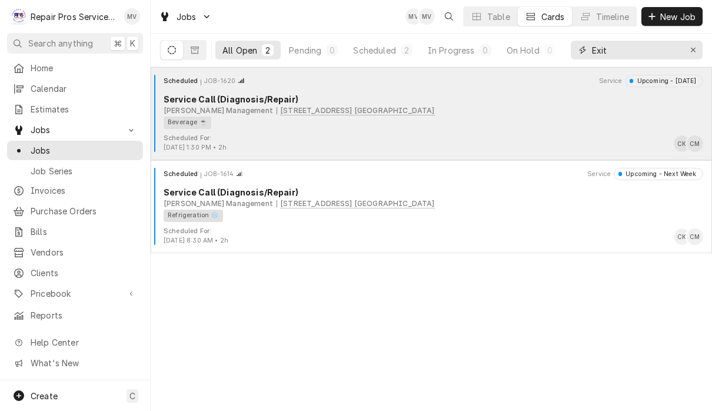
type input "Exit"
click at [504, 124] on div "Beverage ☕" at bounding box center [430, 123] width 532 height 12
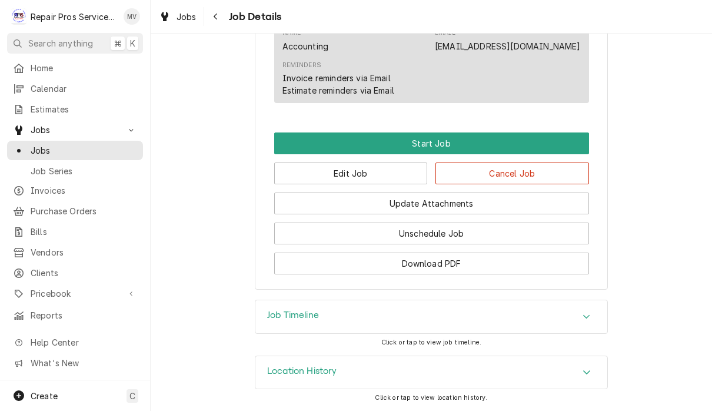
scroll to position [698, 0]
click at [379, 174] on button "Edit Job" at bounding box center [351, 173] width 154 height 22
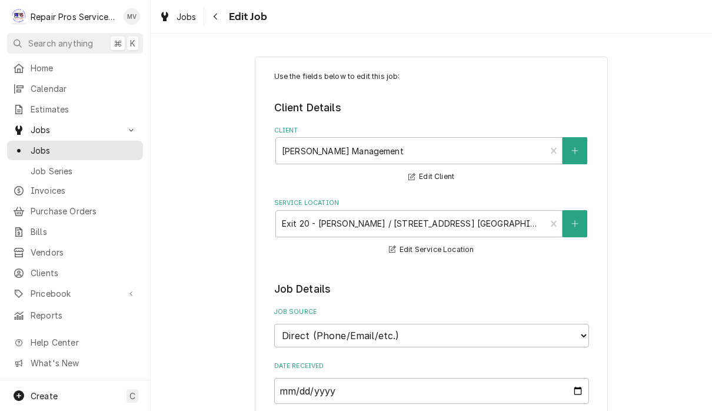
type textarea "x"
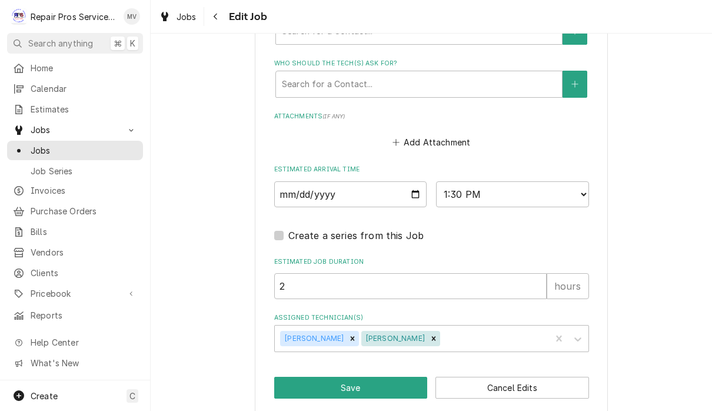
scroll to position [861, 0]
click at [347, 184] on input "2025-10-13" at bounding box center [350, 195] width 153 height 26
type input "2025-10-14"
type textarea "x"
click at [447, 185] on select "AM / PM 6:00 AM 6:15 AM 6:30 AM 6:45 AM 7:00 AM 7:15 AM 7:30 AM 7:45 AM 8:00 AM…" at bounding box center [512, 195] width 153 height 26
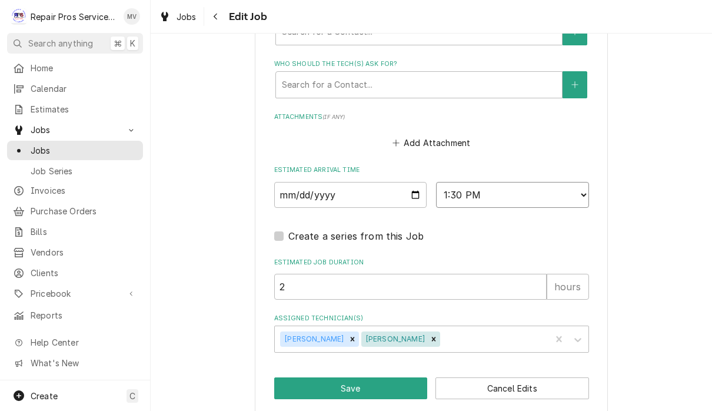
select select "09:00:00"
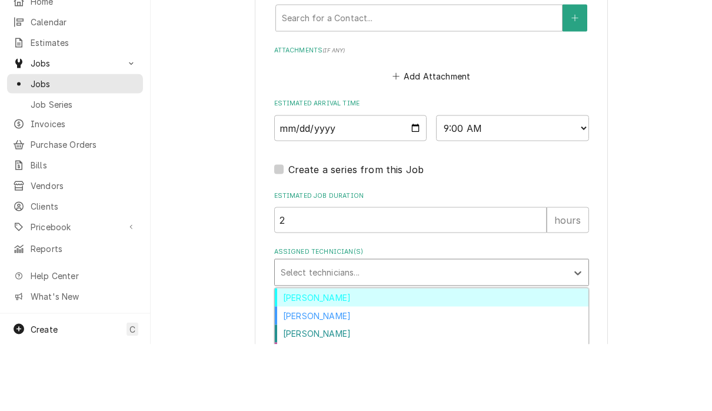
click at [337, 355] on div "[PERSON_NAME]" at bounding box center [432, 364] width 314 height 18
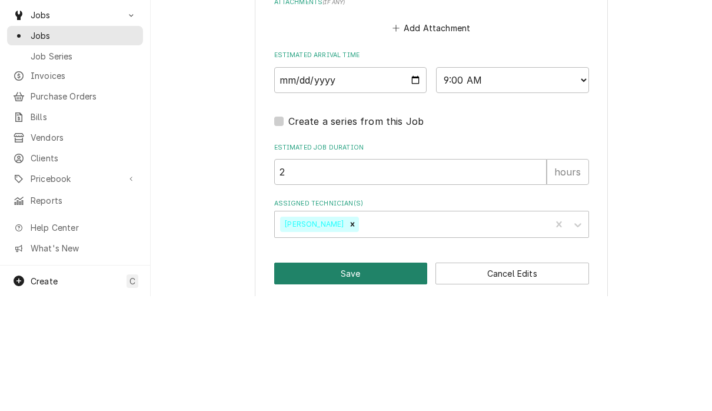
click at [348, 377] on button "Save" at bounding box center [351, 388] width 154 height 22
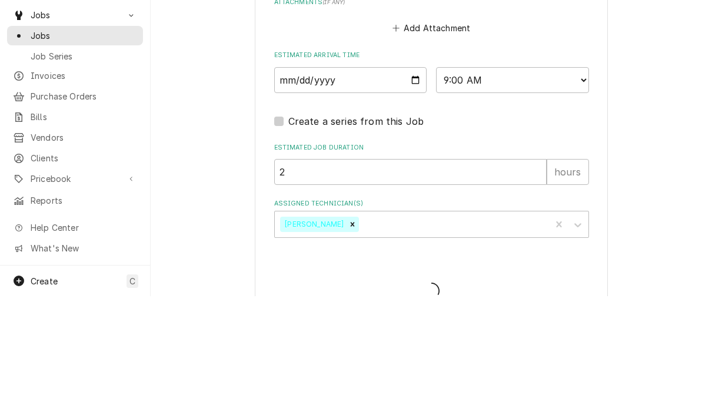
type textarea "x"
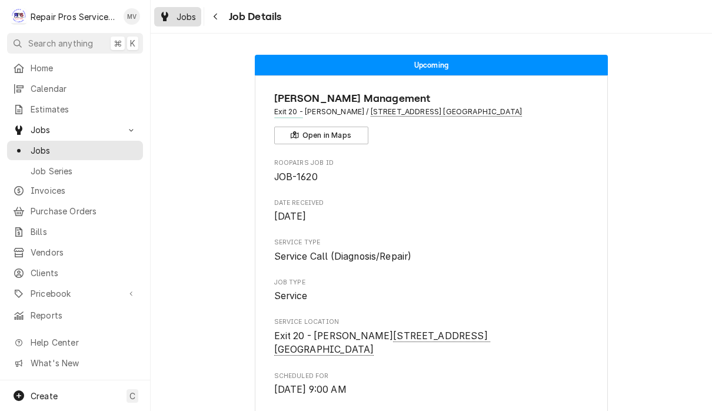
click at [179, 25] on link "Jobs" at bounding box center [177, 16] width 47 height 19
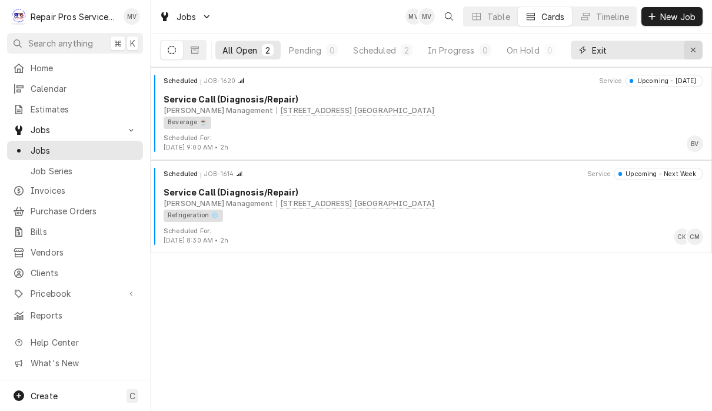
click at [690, 46] on icon "Erase input" at bounding box center [693, 50] width 6 height 8
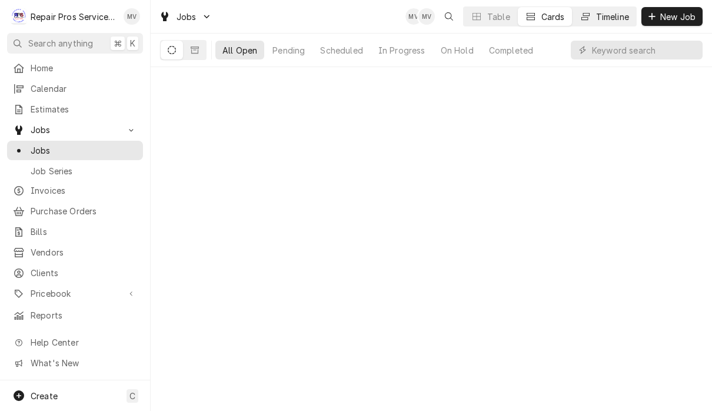
click at [626, 14] on div "Timeline" at bounding box center [612, 17] width 33 height 12
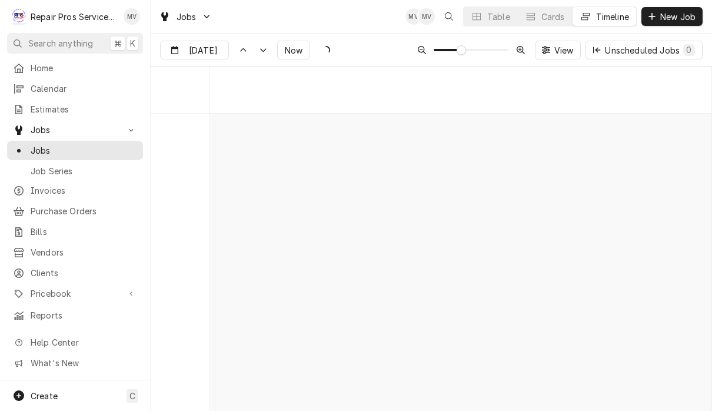
scroll to position [6353, 0]
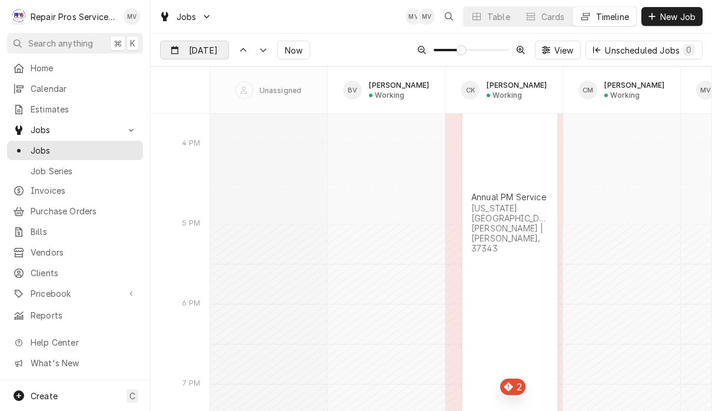
click at [199, 54] on input "[DATE]" at bounding box center [186, 52] width 51 height 23
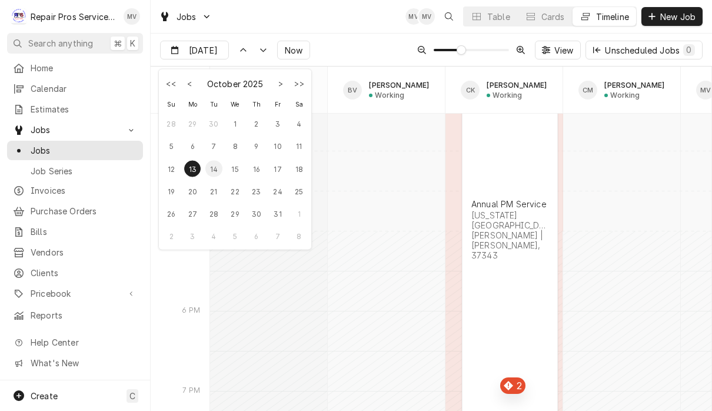
click at [212, 167] on div "14" at bounding box center [213, 168] width 16 height 16
type input "[DATE]"
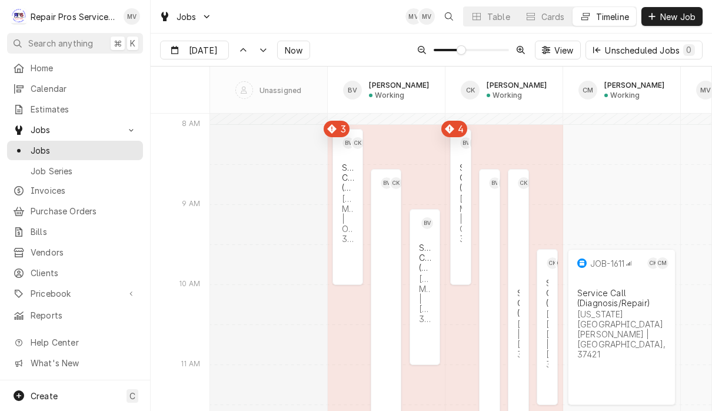
scroll to position [7915, 0]
